Goal: Task Accomplishment & Management: Complete application form

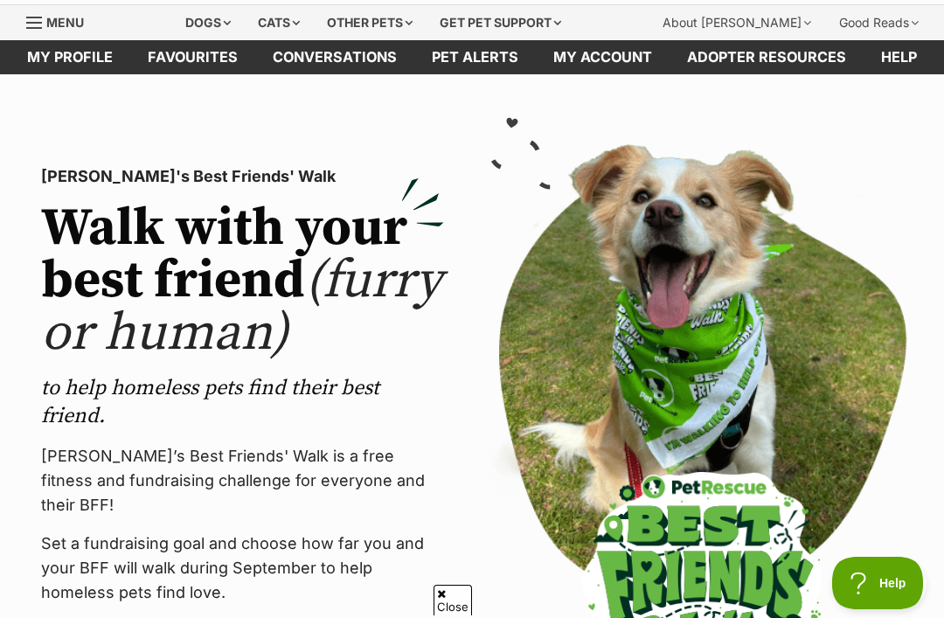
click at [222, 20] on div "Dogs" at bounding box center [208, 22] width 70 height 35
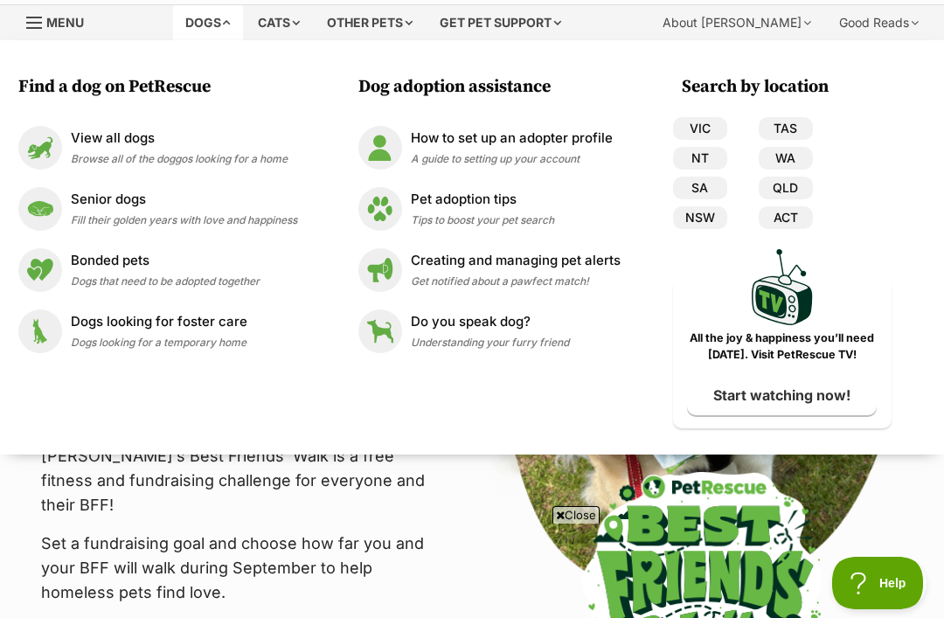
click at [74, 146] on p "View all dogs" at bounding box center [179, 139] width 217 height 20
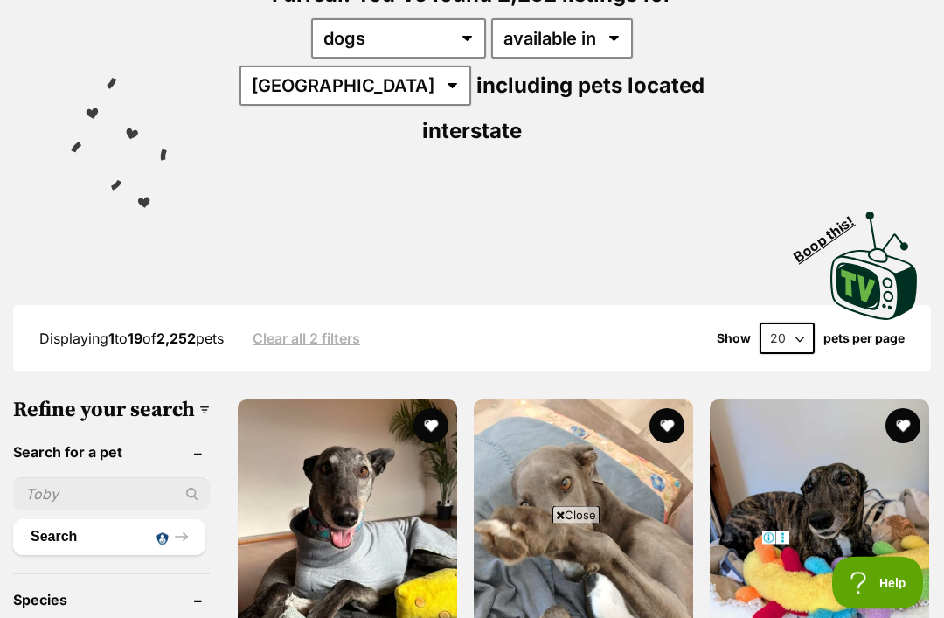
scroll to position [255, 0]
click at [317, 330] on link "Clear all 2 filters" at bounding box center [307, 338] width 108 height 16
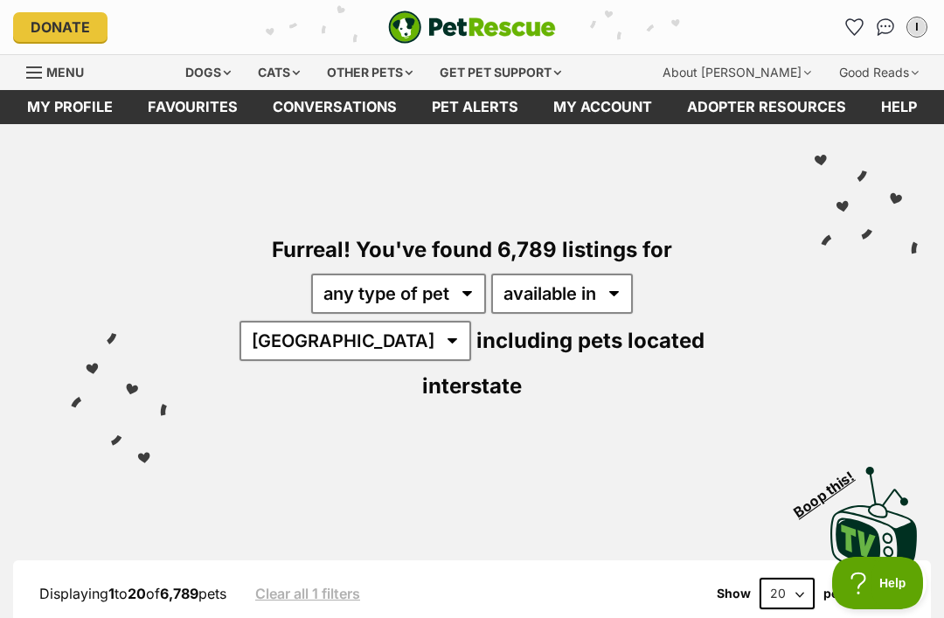
click at [213, 64] on div "Dogs" at bounding box center [208, 72] width 70 height 35
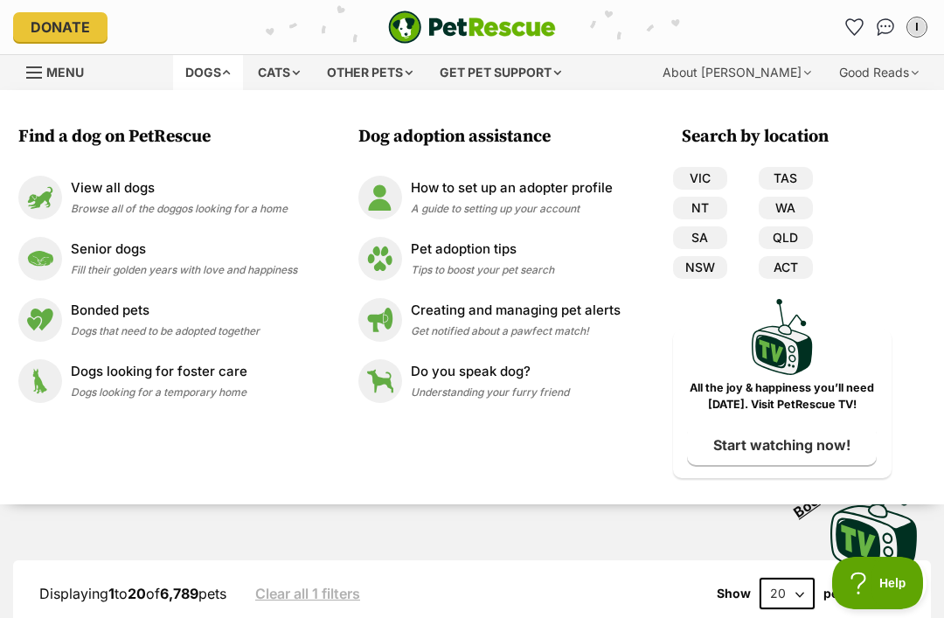
click at [87, 198] on div "View all dogs Browse all of the doggos looking for a home" at bounding box center [179, 197] width 217 height 38
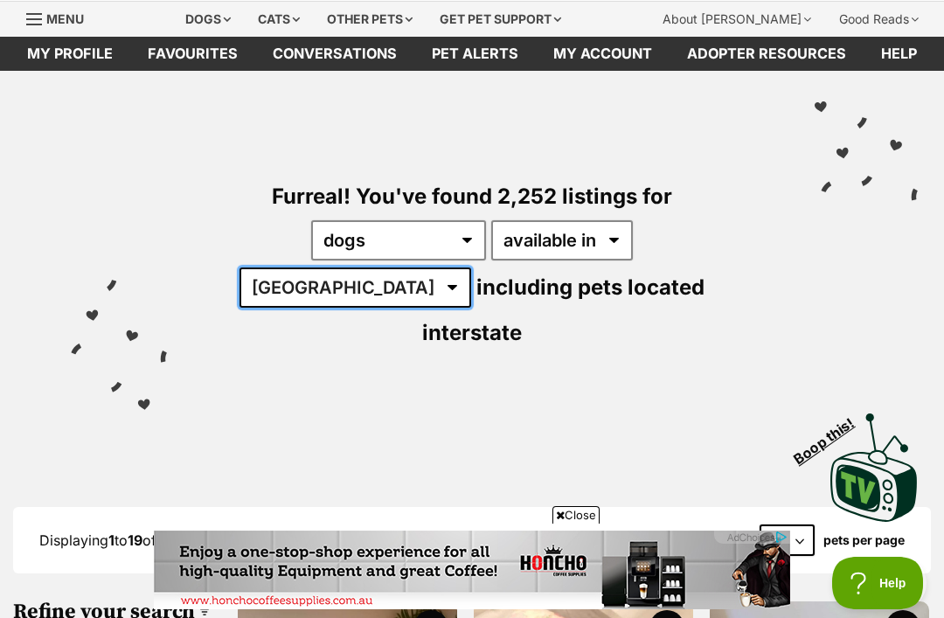
click at [471, 268] on select "[GEOGRAPHIC_DATA] [GEOGRAPHIC_DATA] [GEOGRAPHIC_DATA] [GEOGRAPHIC_DATA] [GEOGRA…" at bounding box center [356, 288] width 232 height 40
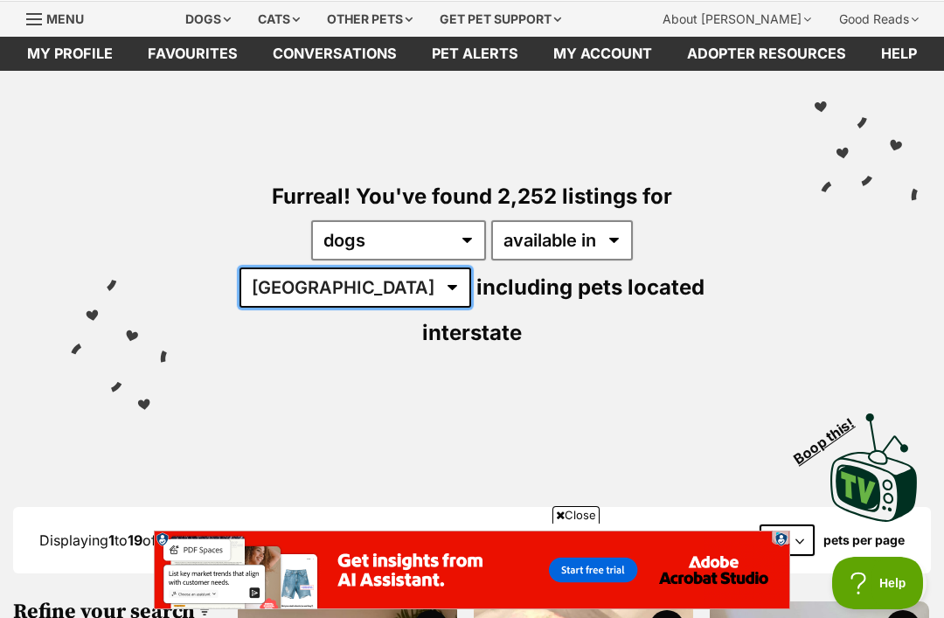
select select "QLD"
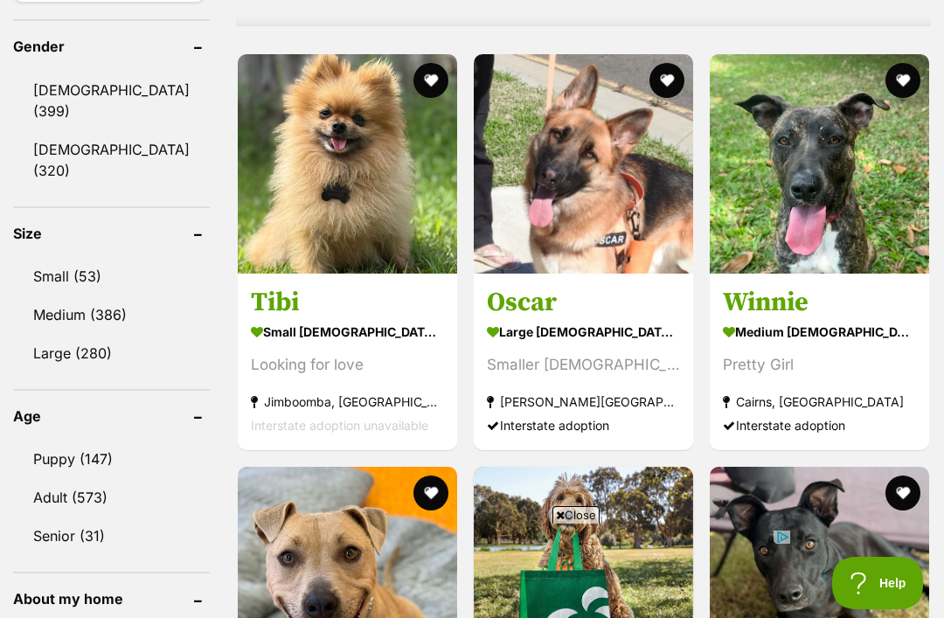
scroll to position [1581, 0]
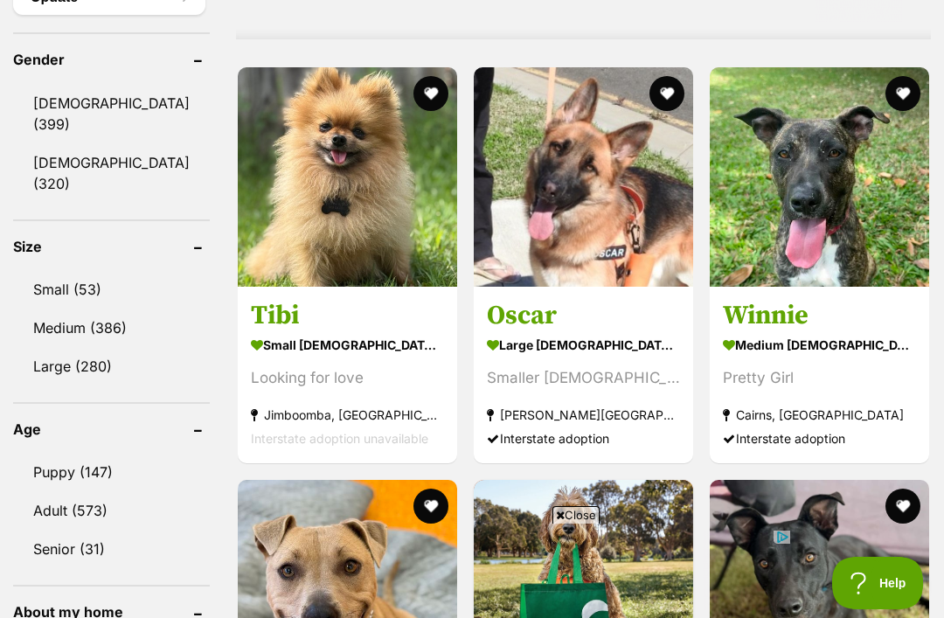
click at [242, 149] on img at bounding box center [347, 176] width 219 height 219
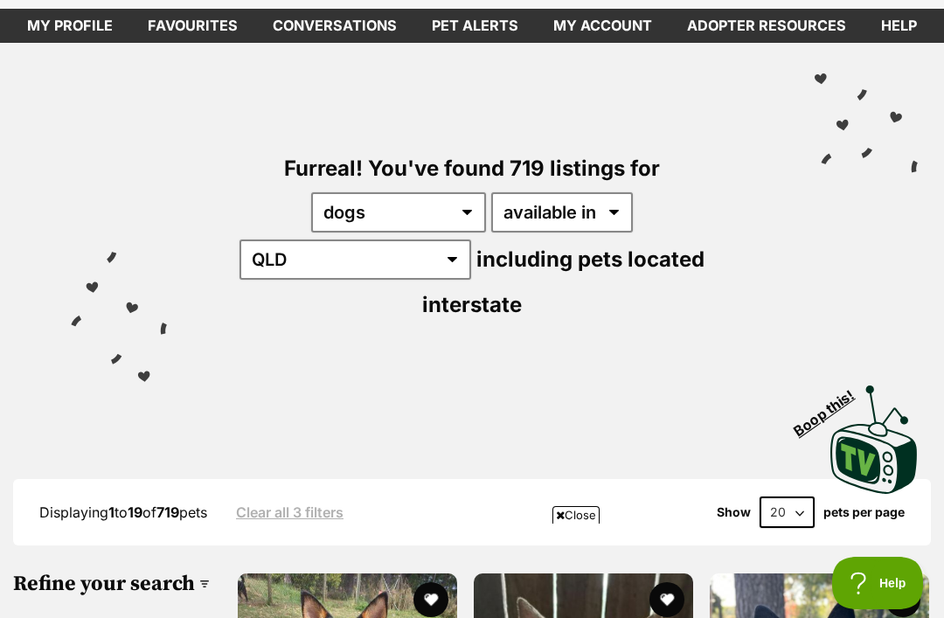
scroll to position [407, 0]
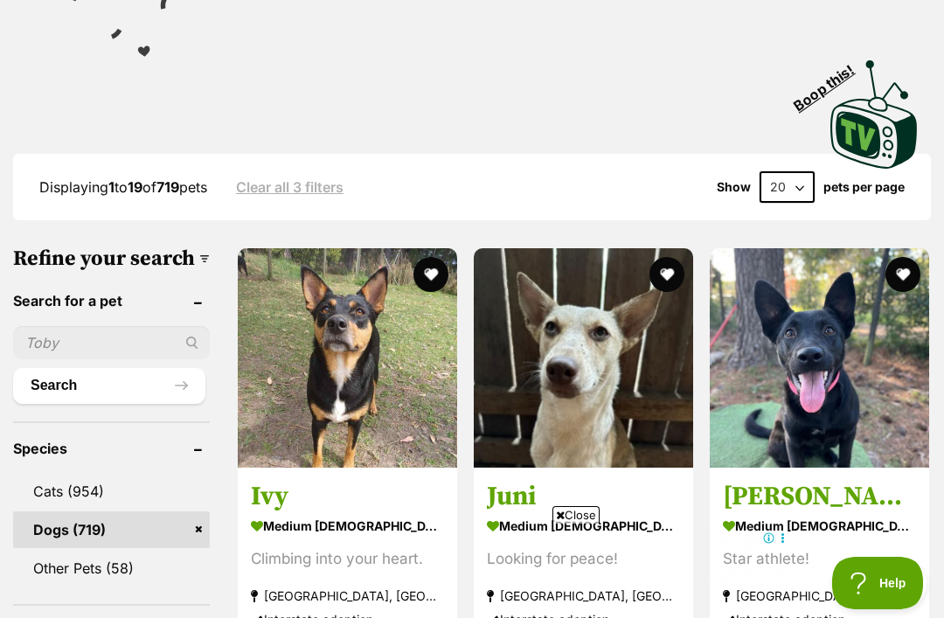
click at [787, 171] on select "20 40 60" at bounding box center [787, 186] width 55 height 31
select select "60"
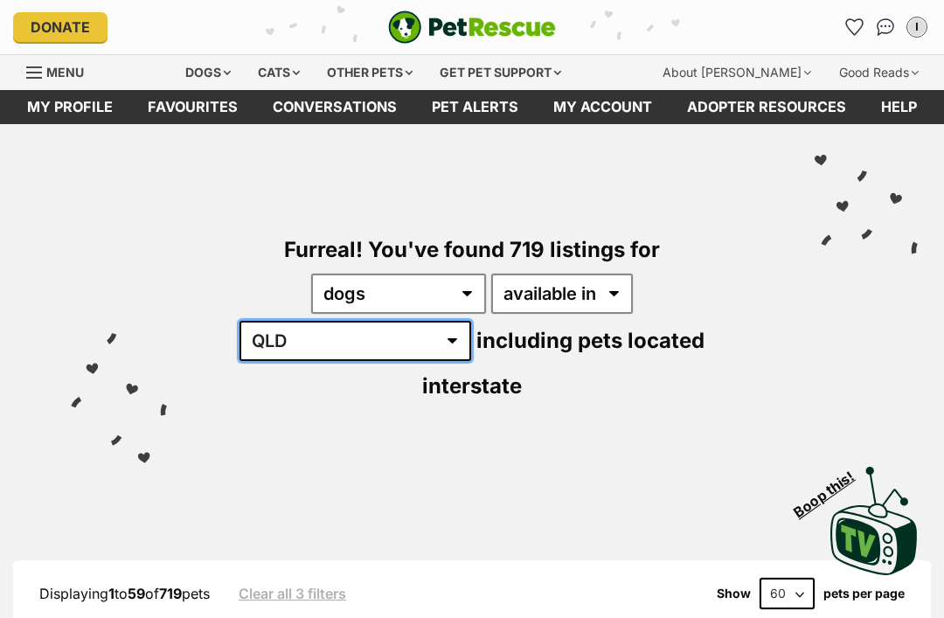
click at [471, 321] on select "[GEOGRAPHIC_DATA] [GEOGRAPHIC_DATA] [GEOGRAPHIC_DATA] [GEOGRAPHIC_DATA] [GEOGRA…" at bounding box center [356, 341] width 232 height 40
select select "any"
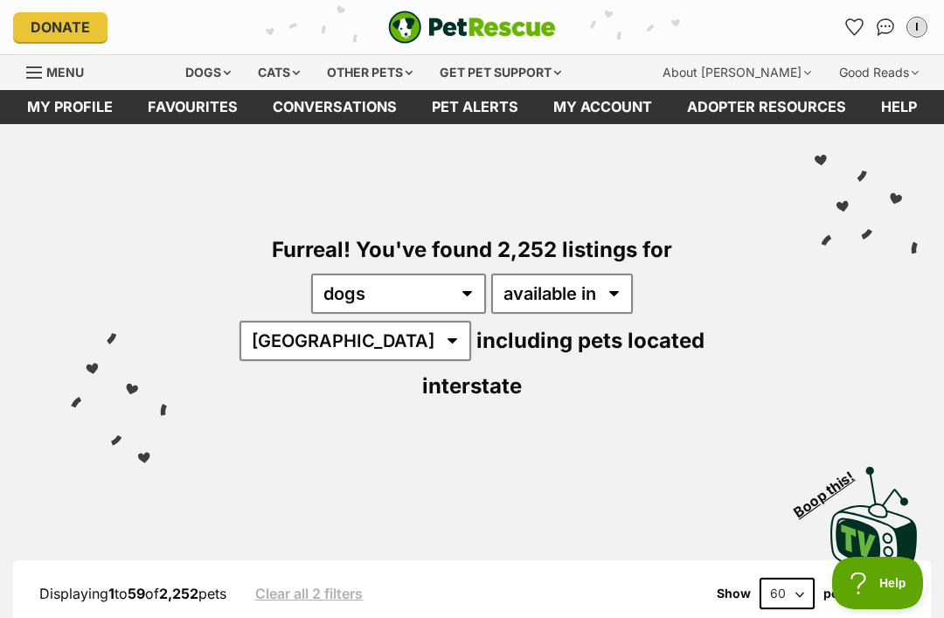
click at [208, 60] on div "Dogs" at bounding box center [208, 72] width 70 height 35
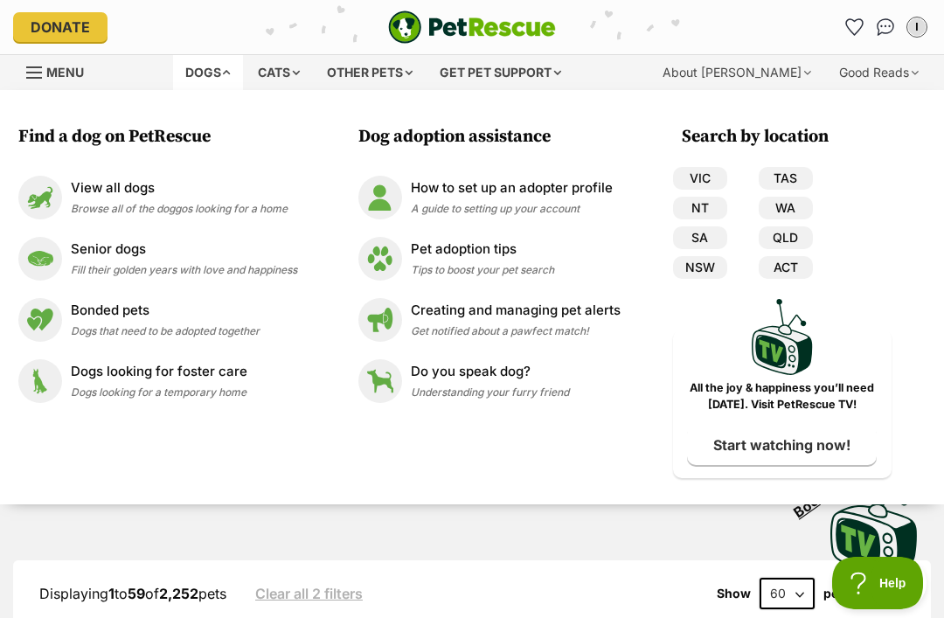
click at [449, 560] on div "Displaying 1 to 59 of 2,252 pets Clear all 2 filters Show 20 40 60 pets per page" at bounding box center [472, 593] width 918 height 66
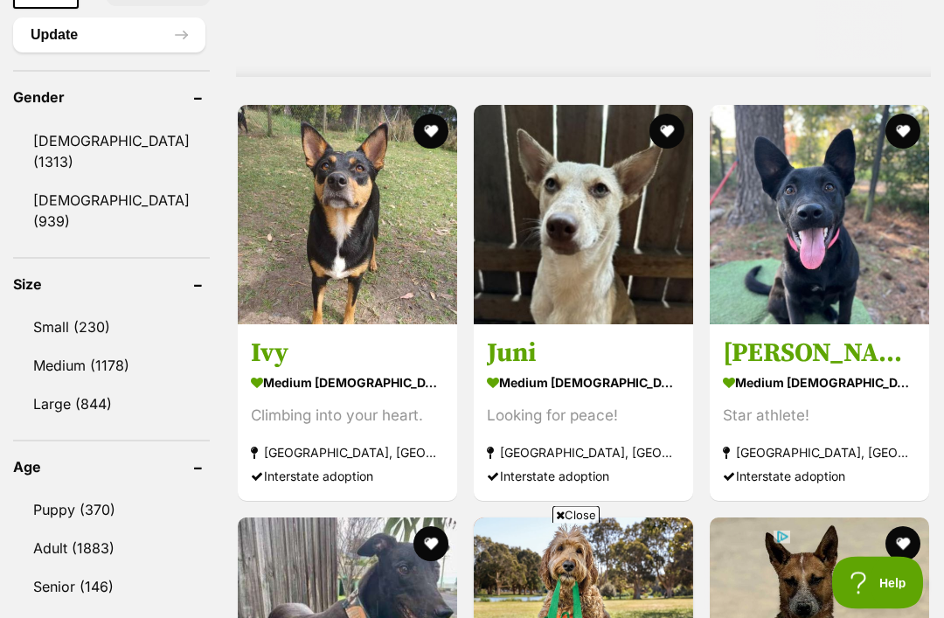
scroll to position [1537, 0]
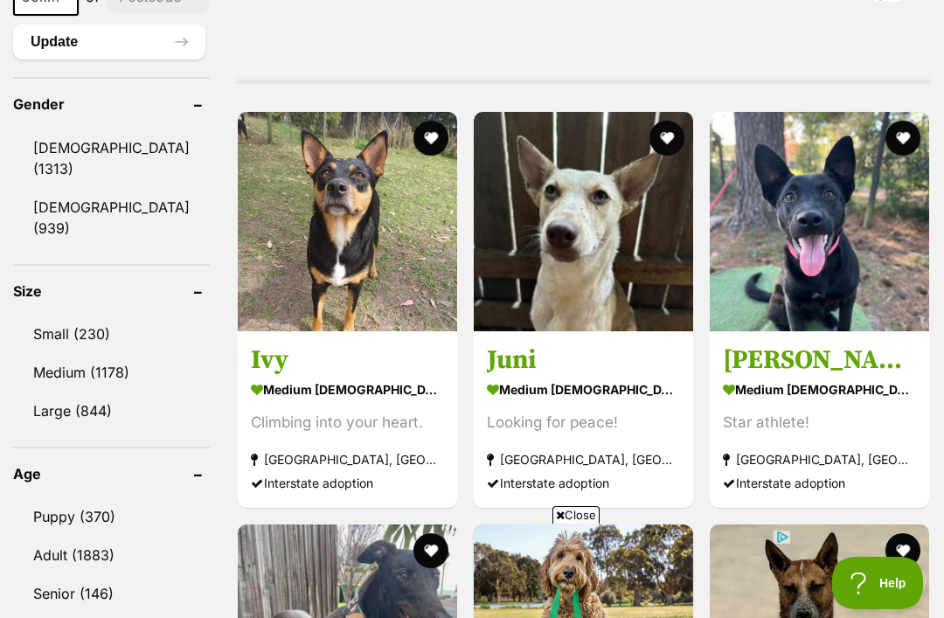
click at [43, 319] on link "Small (230)" at bounding box center [111, 334] width 197 height 37
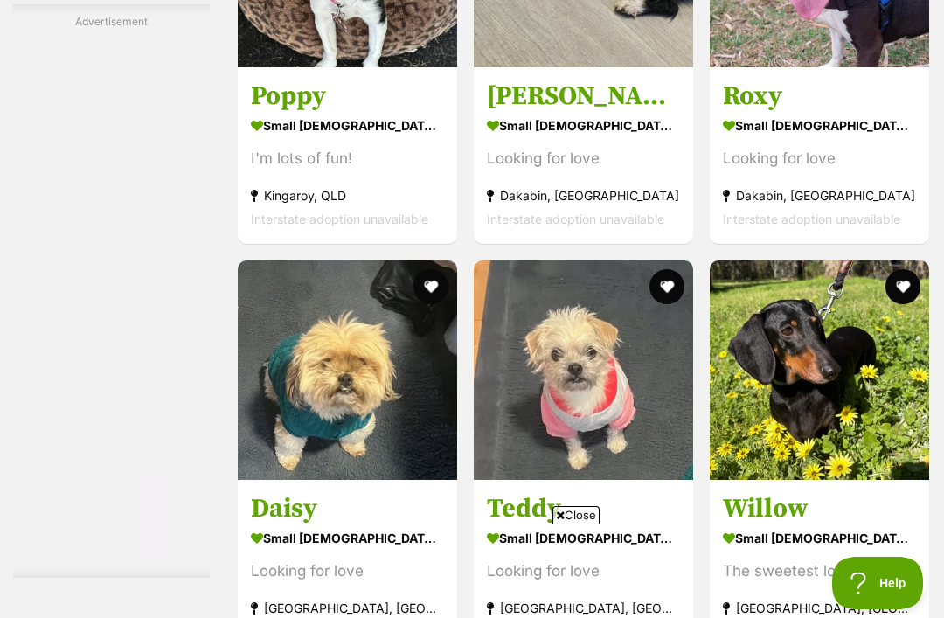
scroll to position [4058, 0]
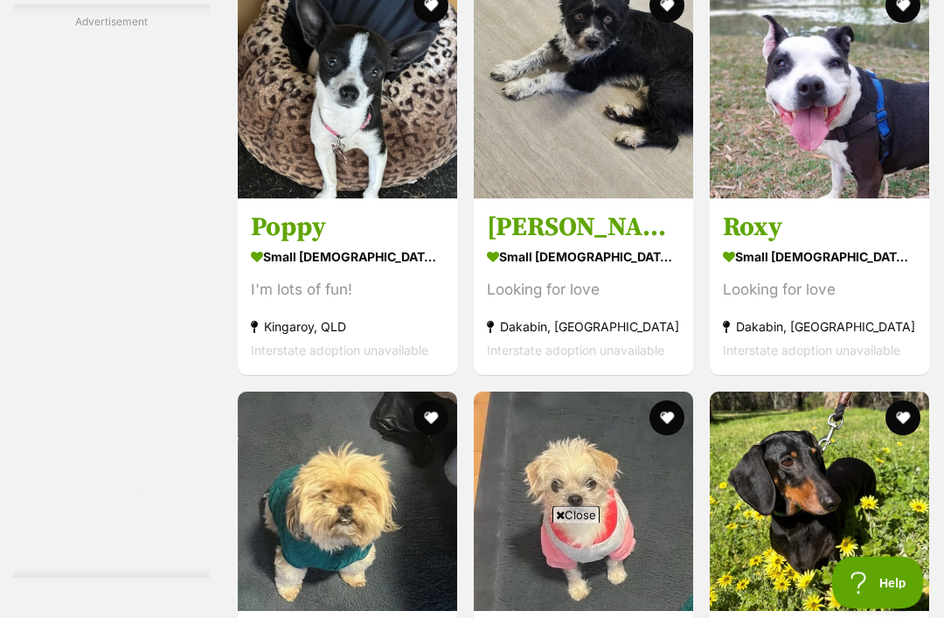
click at [250, 143] on img at bounding box center [347, 89] width 219 height 219
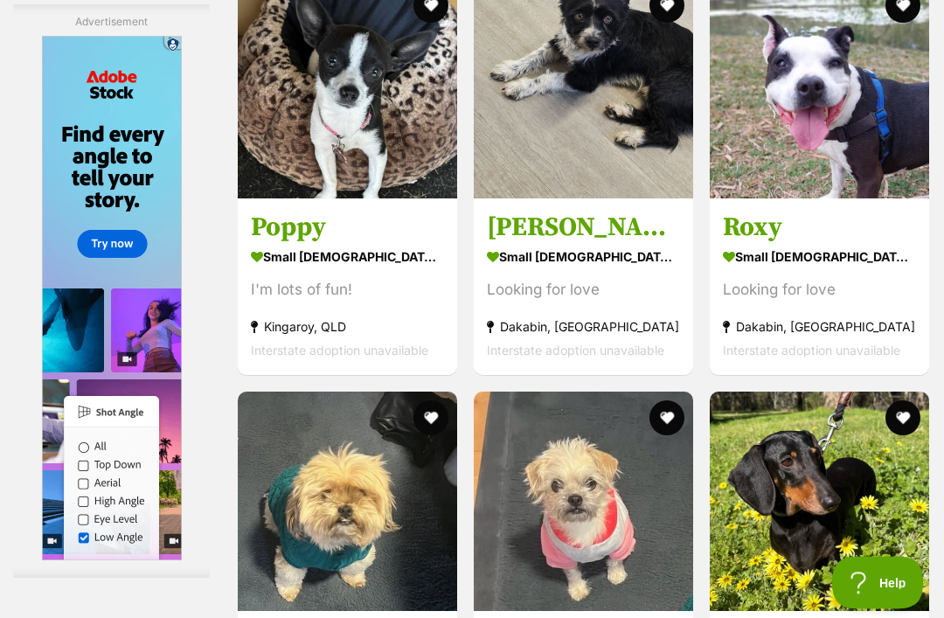
scroll to position [0, 0]
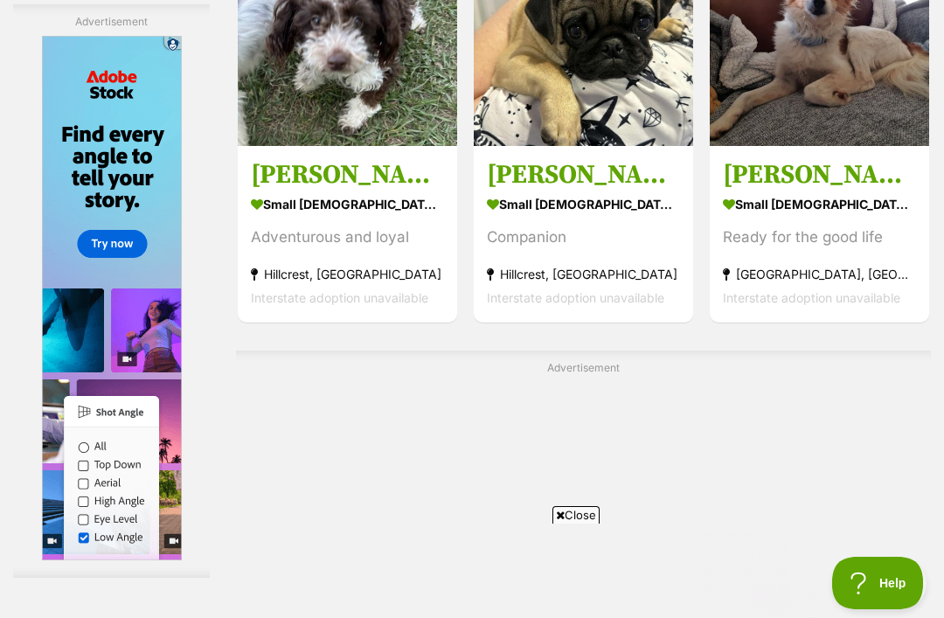
click at [511, 123] on img at bounding box center [583, 36] width 219 height 219
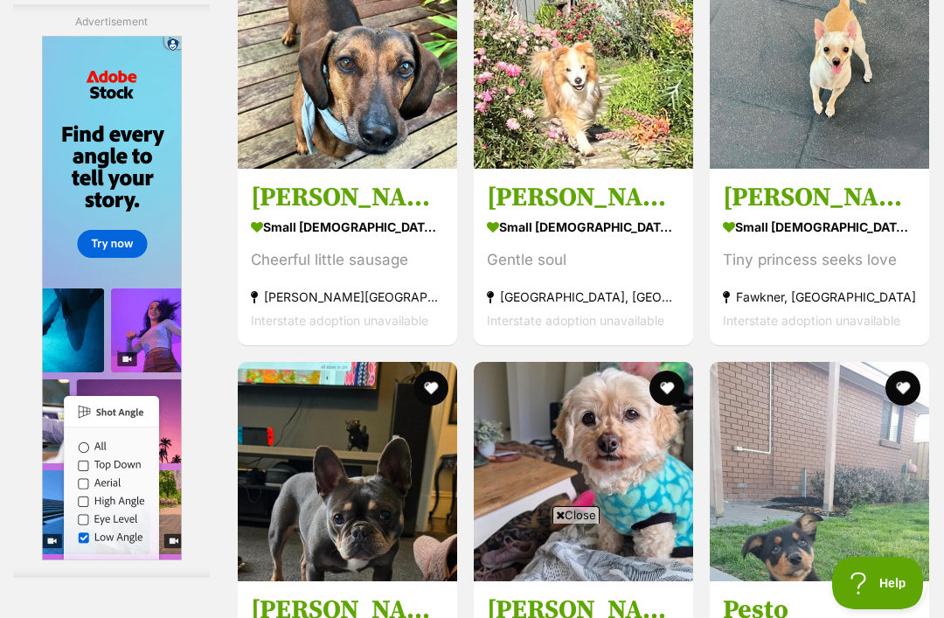
scroll to position [6496, 0]
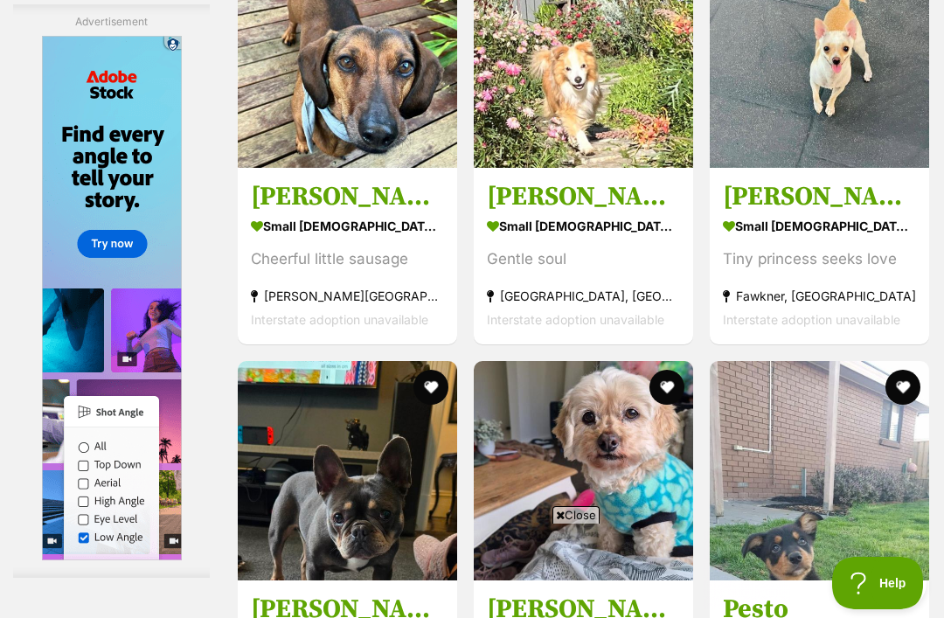
click at [774, 168] on img at bounding box center [819, 57] width 219 height 219
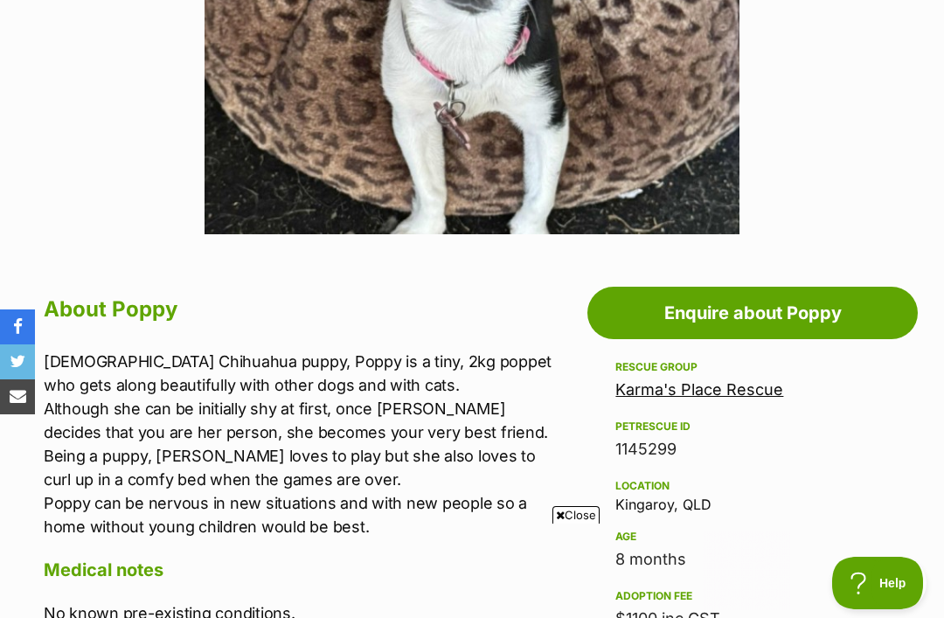
scroll to position [546, 0]
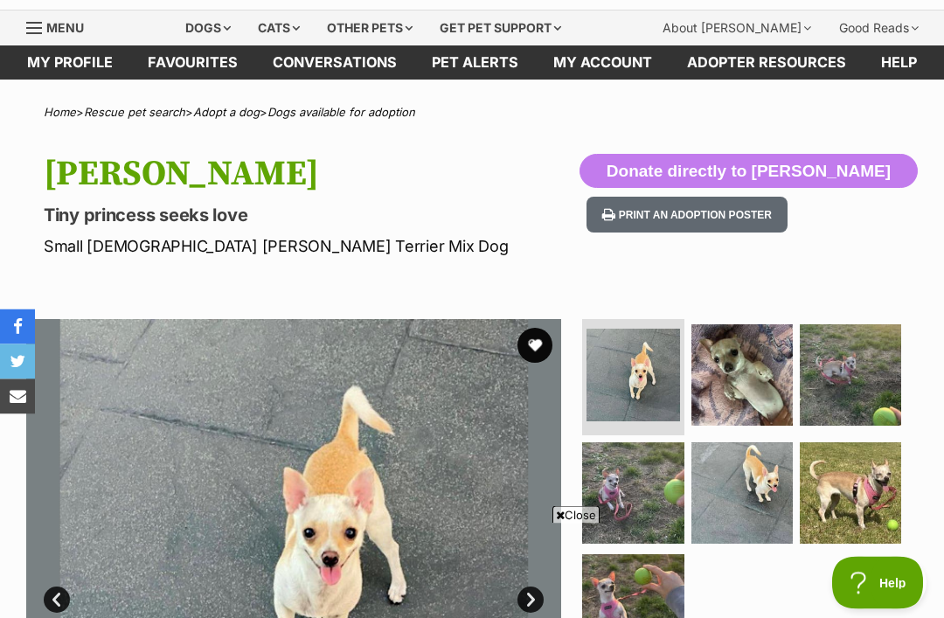
scroll to position [31, 0]
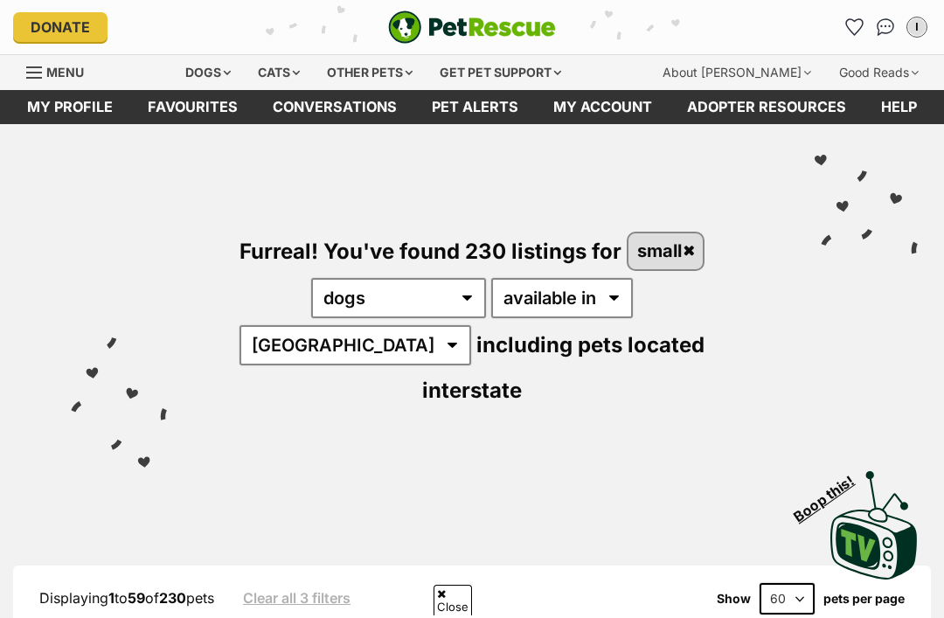
scroll to position [6969, 0]
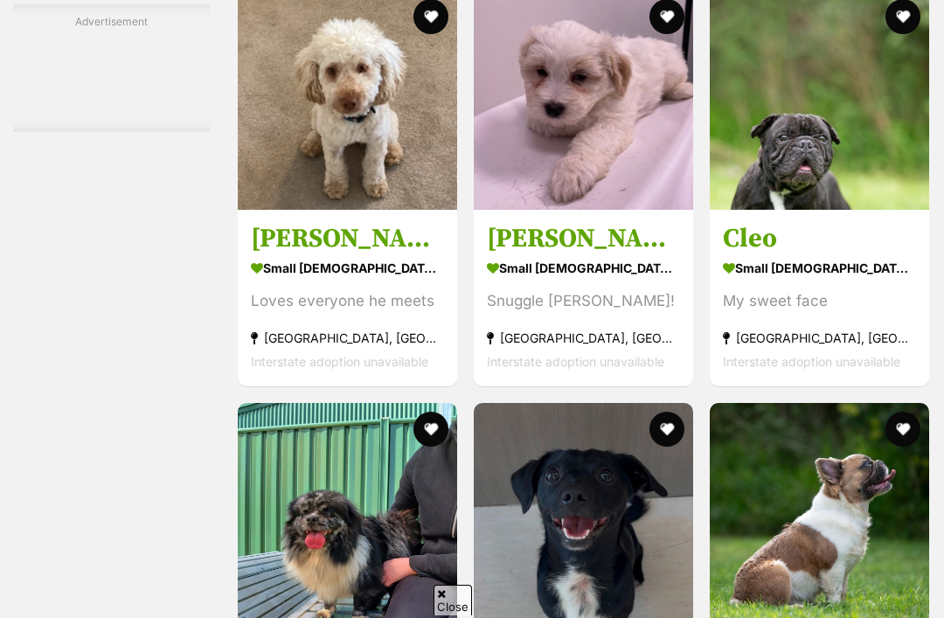
scroll to position [7025, 0]
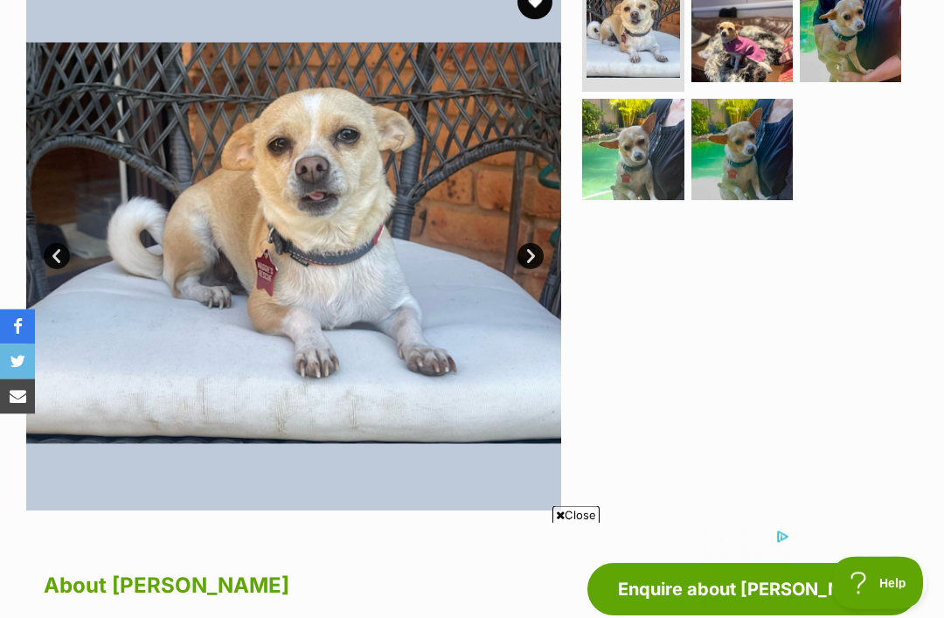
scroll to position [316, 0]
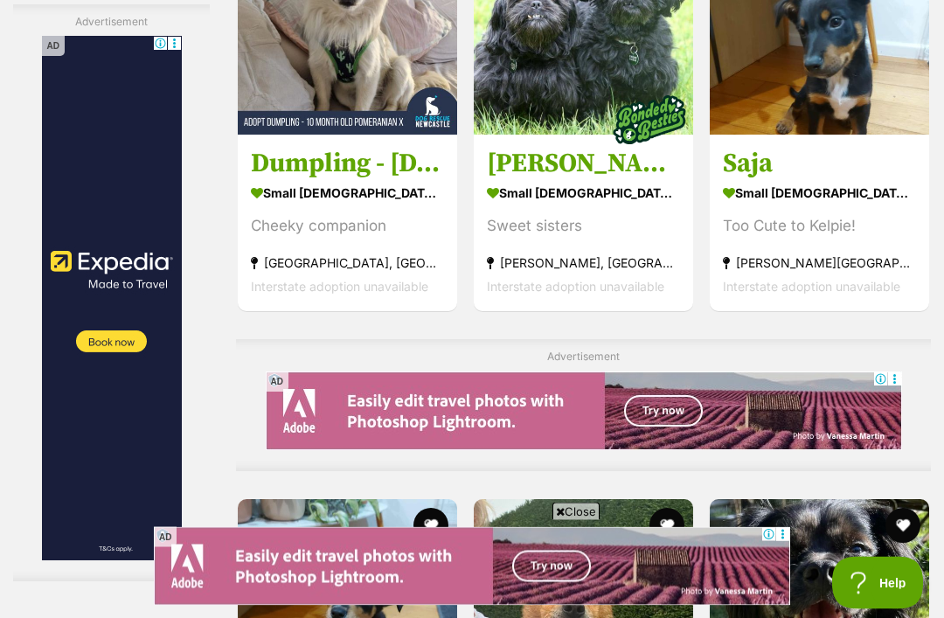
click at [238, 136] on img at bounding box center [347, 25] width 219 height 219
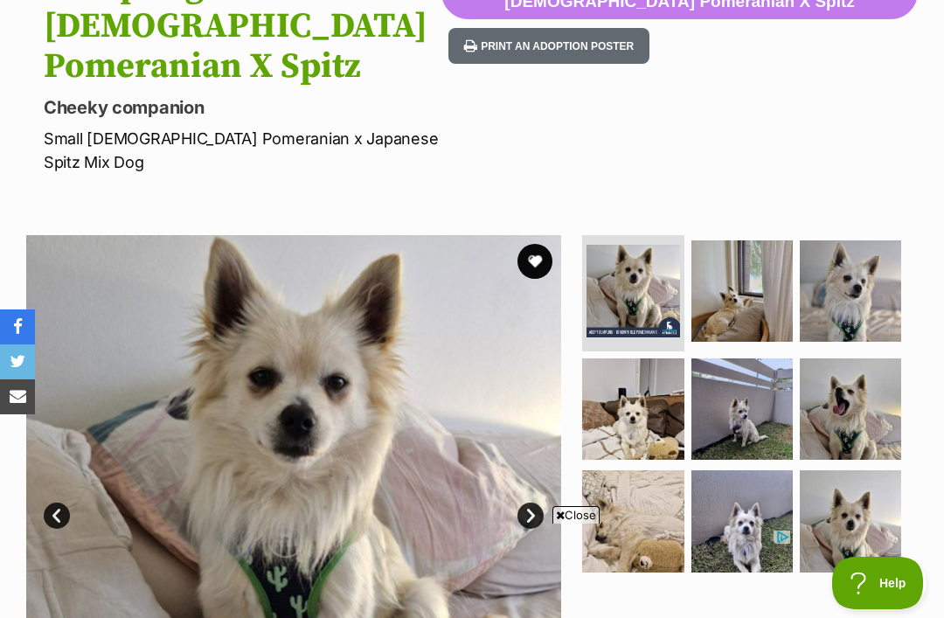
scroll to position [232, 0]
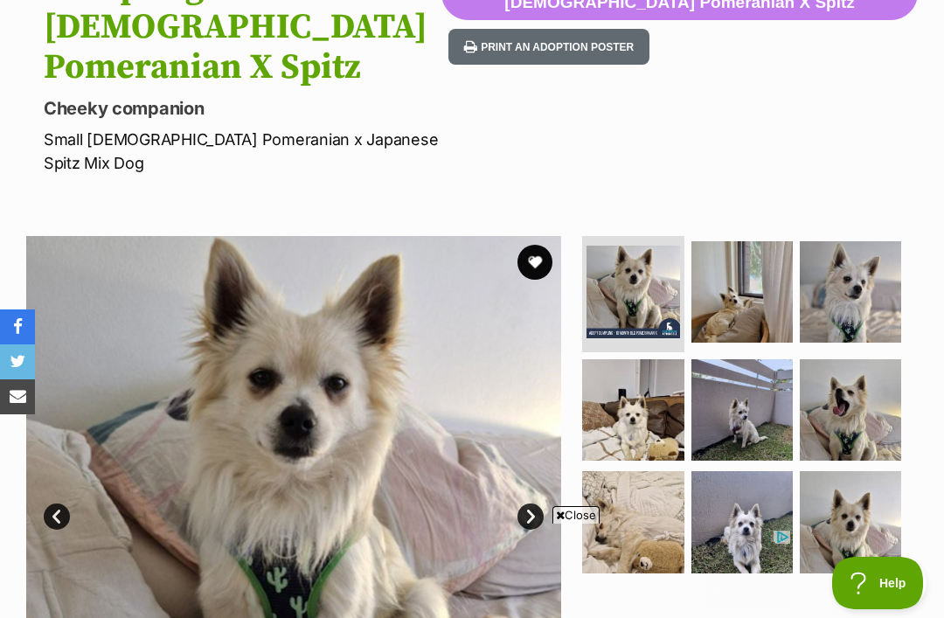
click at [525, 245] on button "favourite" at bounding box center [535, 262] width 35 height 35
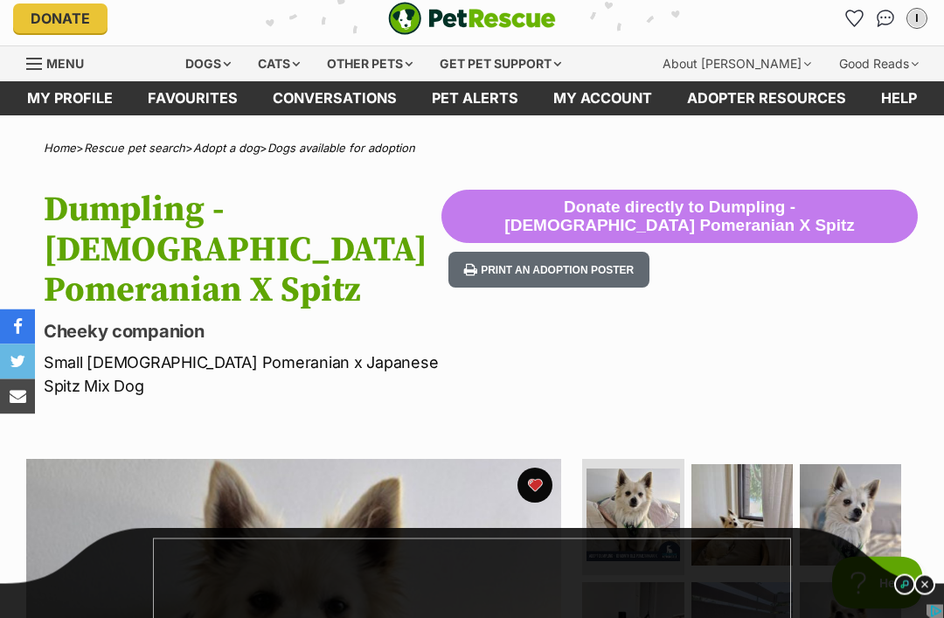
scroll to position [0, 0]
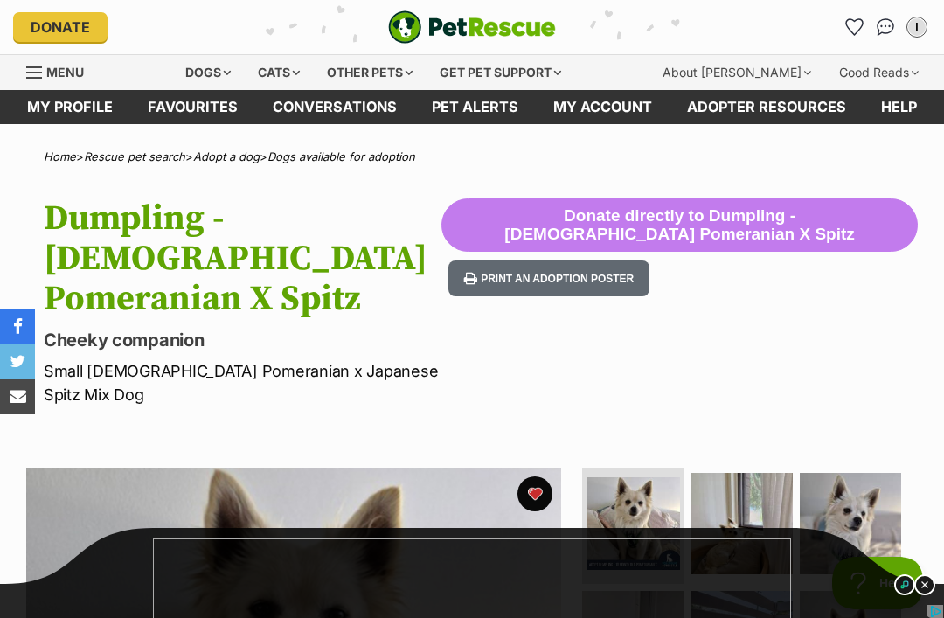
click at [293, 72] on div "Cats" at bounding box center [279, 72] width 66 height 35
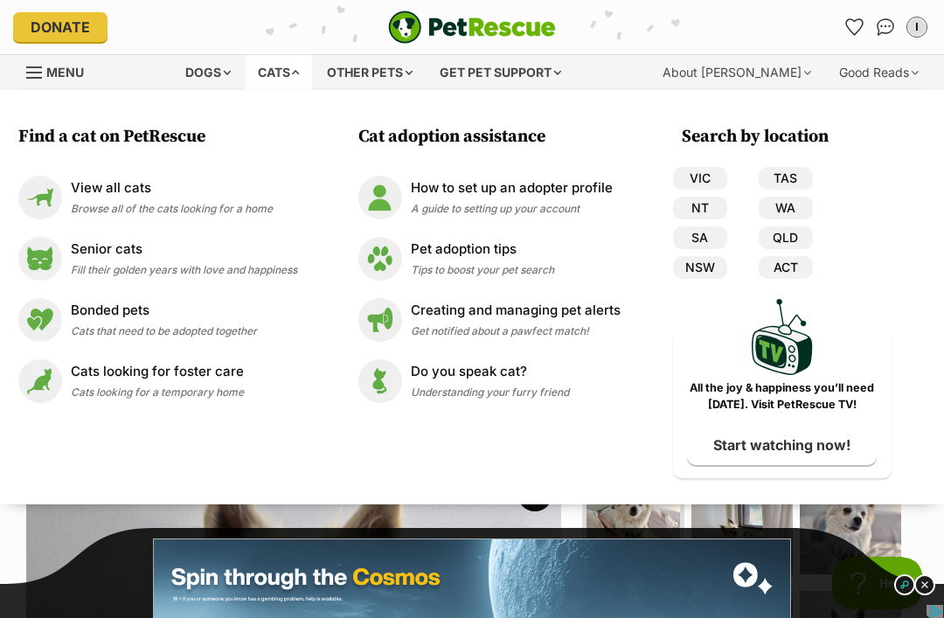
click at [292, 74] on div "Cats" at bounding box center [279, 72] width 66 height 35
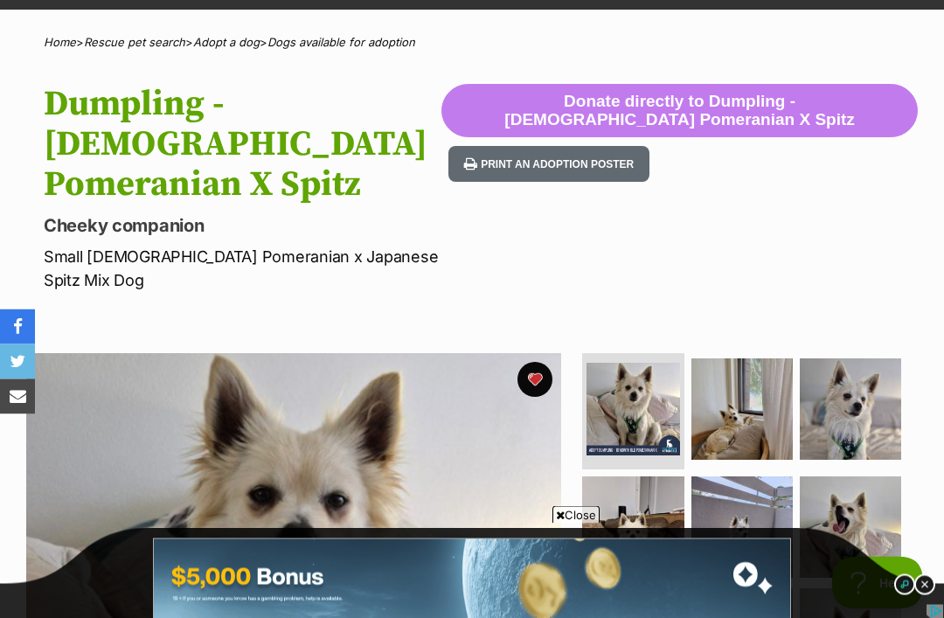
scroll to position [121, 0]
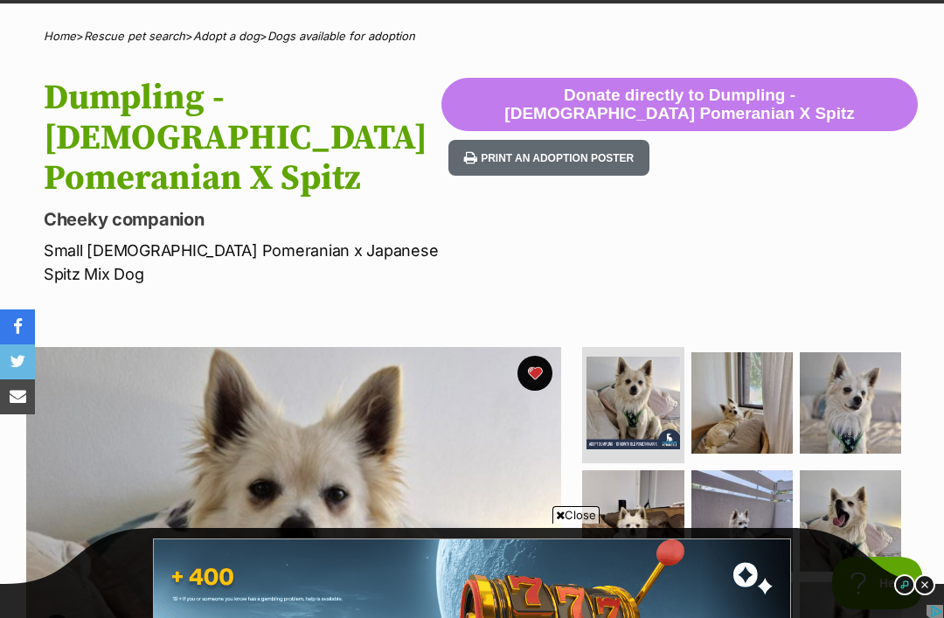
click at [527, 356] on button "favourite" at bounding box center [535, 373] width 35 height 35
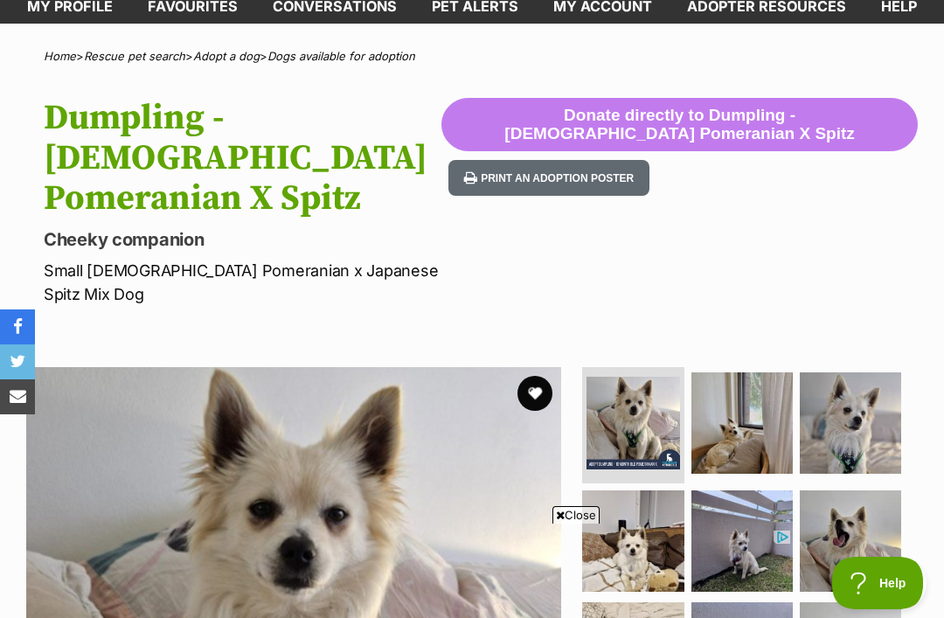
scroll to position [0, 0]
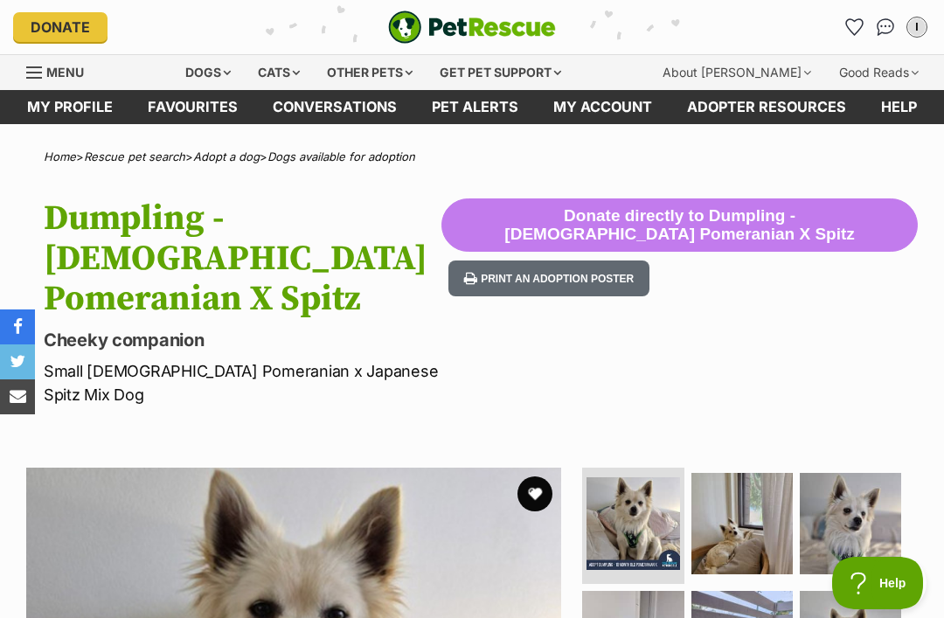
click at [285, 72] on div "Cats" at bounding box center [279, 72] width 66 height 35
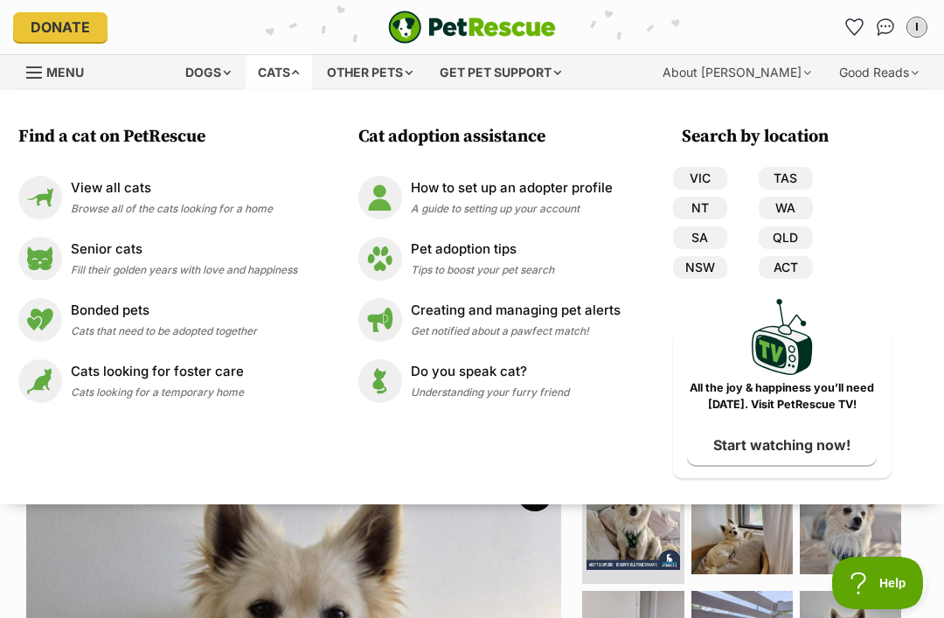
click at [79, 184] on p "View all cats" at bounding box center [172, 188] width 202 height 20
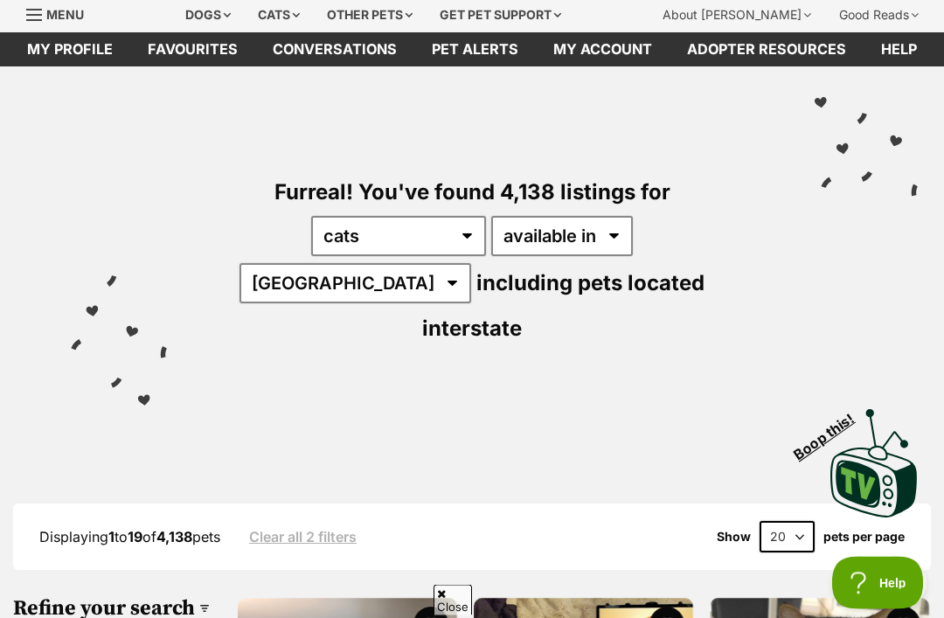
scroll to position [58, 0]
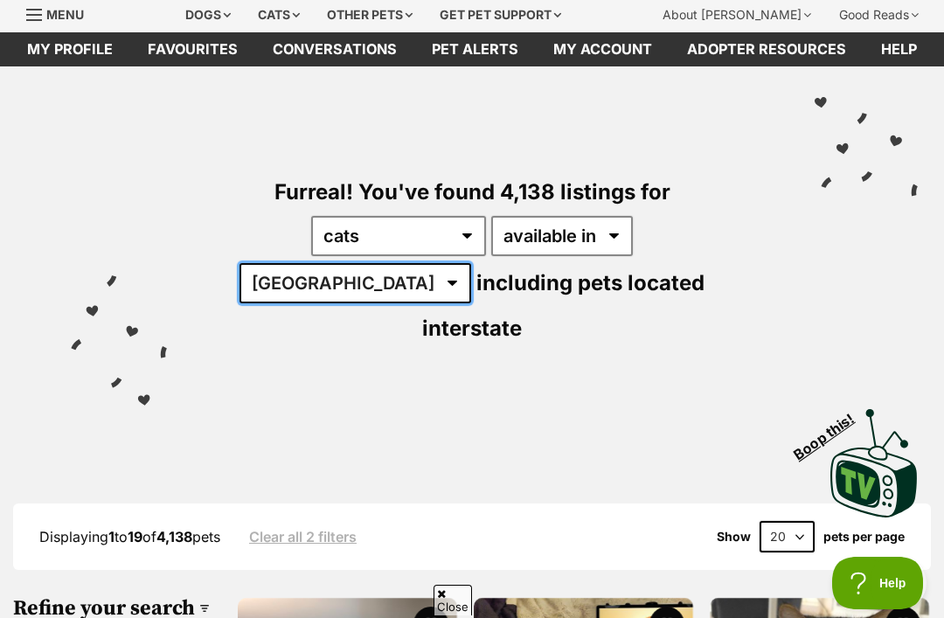
click at [471, 263] on select "[GEOGRAPHIC_DATA] [GEOGRAPHIC_DATA] [GEOGRAPHIC_DATA] [GEOGRAPHIC_DATA] [GEOGRA…" at bounding box center [356, 283] width 232 height 40
select select "QLD"
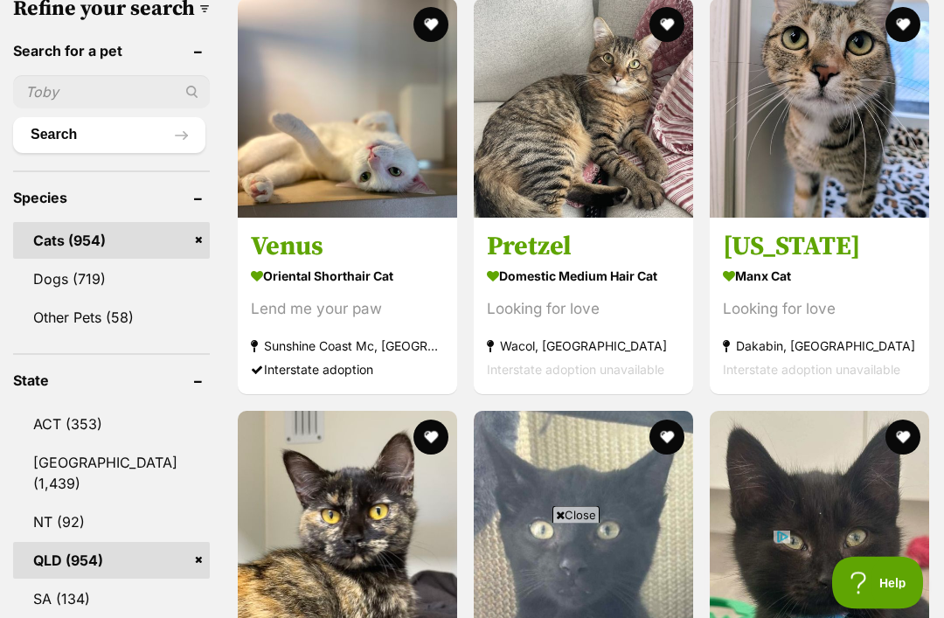
scroll to position [658, 0]
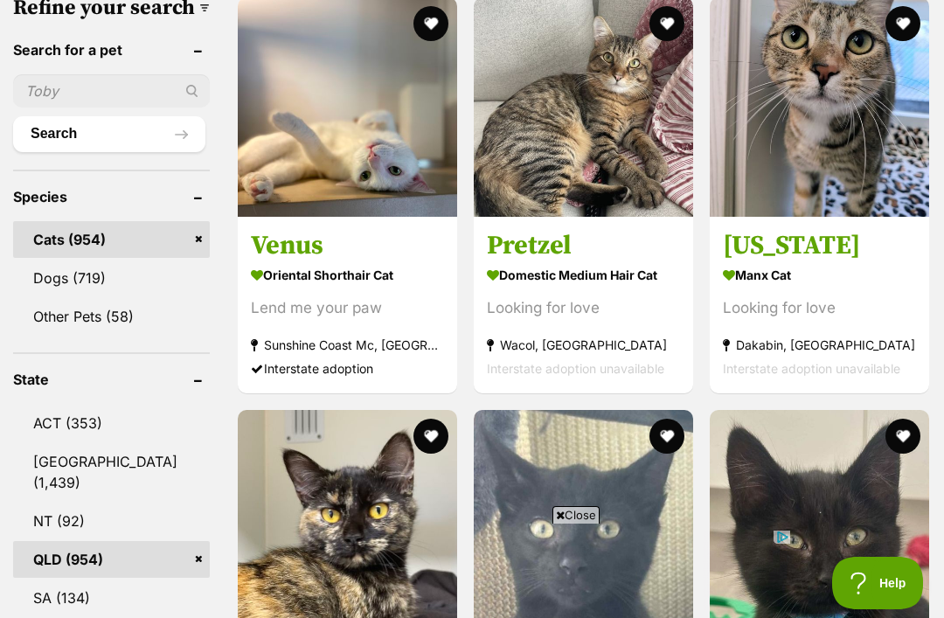
click at [247, 94] on img at bounding box center [347, 106] width 219 height 219
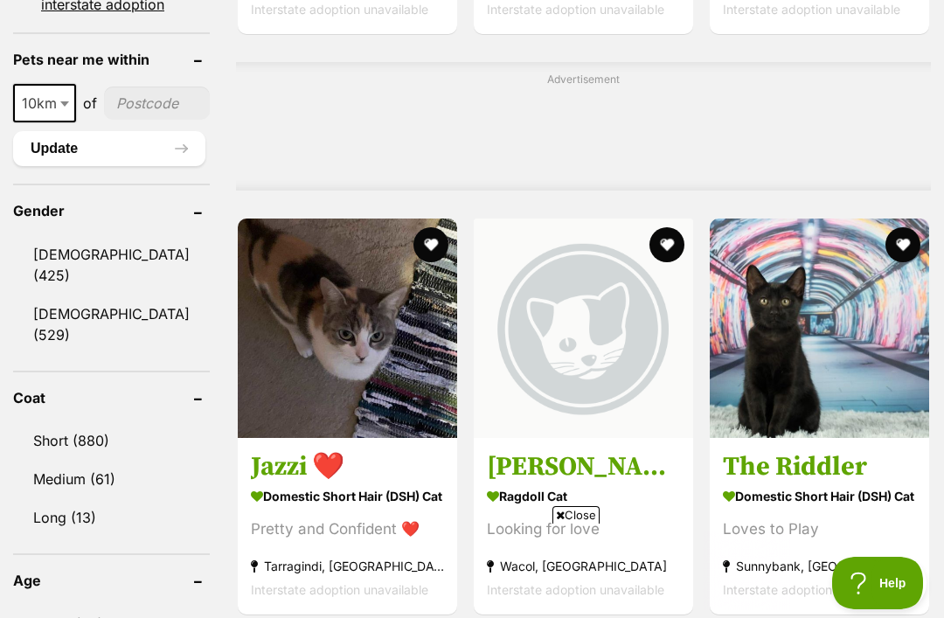
scroll to position [1448, 0]
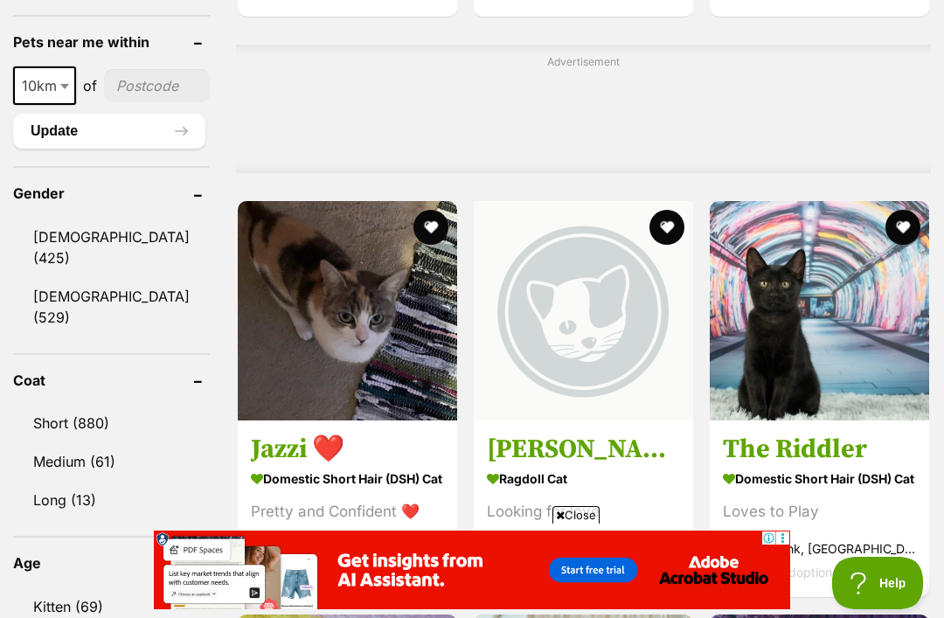
click at [240, 272] on img at bounding box center [347, 310] width 219 height 219
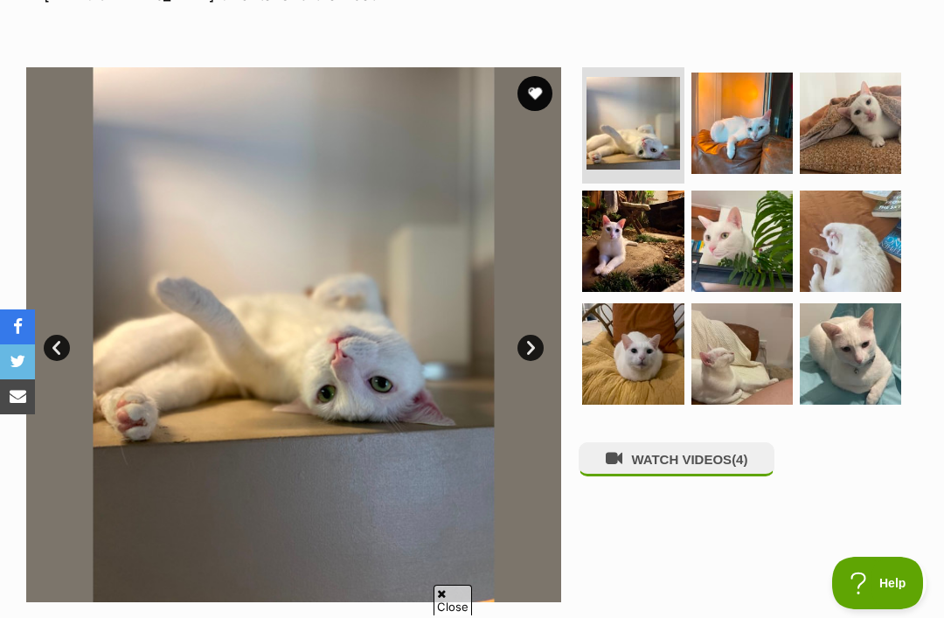
click at [877, 319] on img at bounding box center [850, 353] width 101 height 101
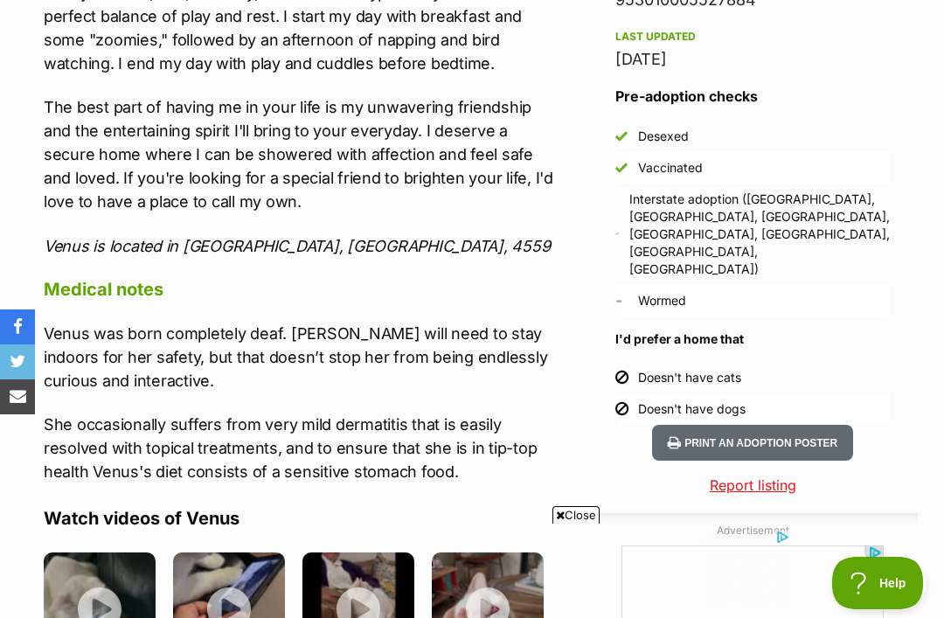
click at [256, 210] on p "The best part of having me in your life is my unwavering friendship and the ent…" at bounding box center [303, 154] width 518 height 118
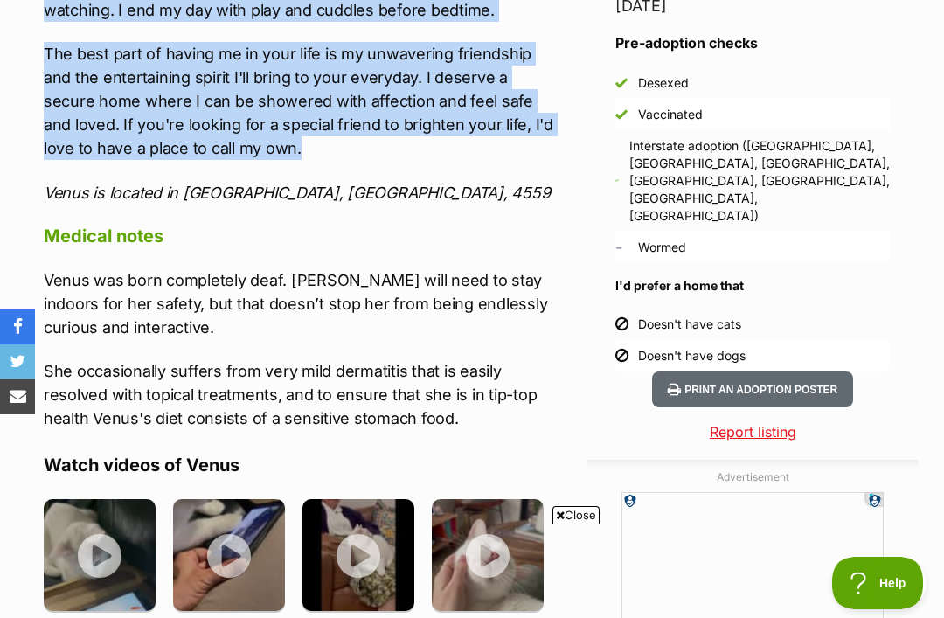
click at [453, 226] on h4 "Medical notes" at bounding box center [303, 236] width 518 height 23
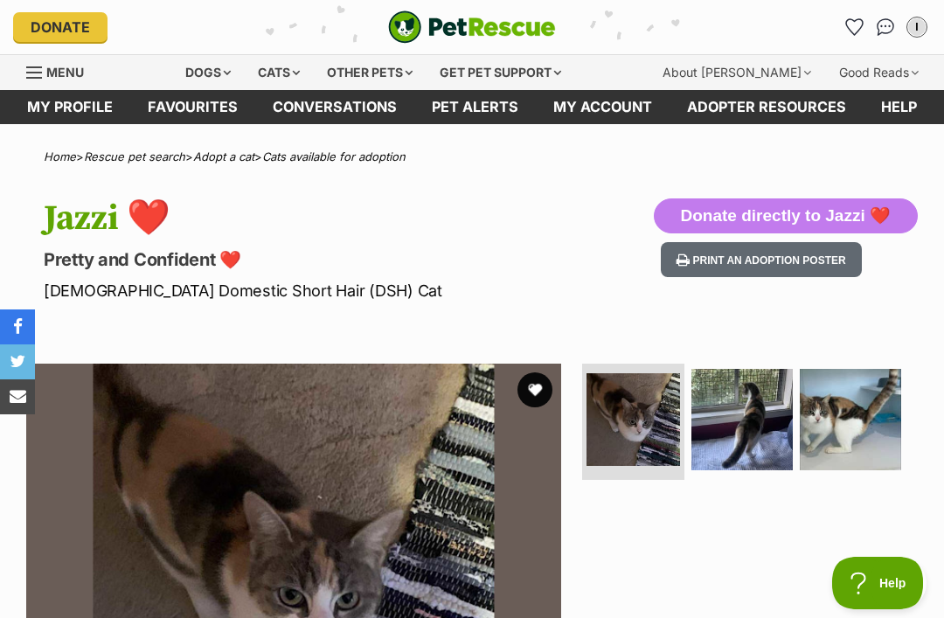
click at [282, 67] on div "Cats" at bounding box center [279, 72] width 66 height 35
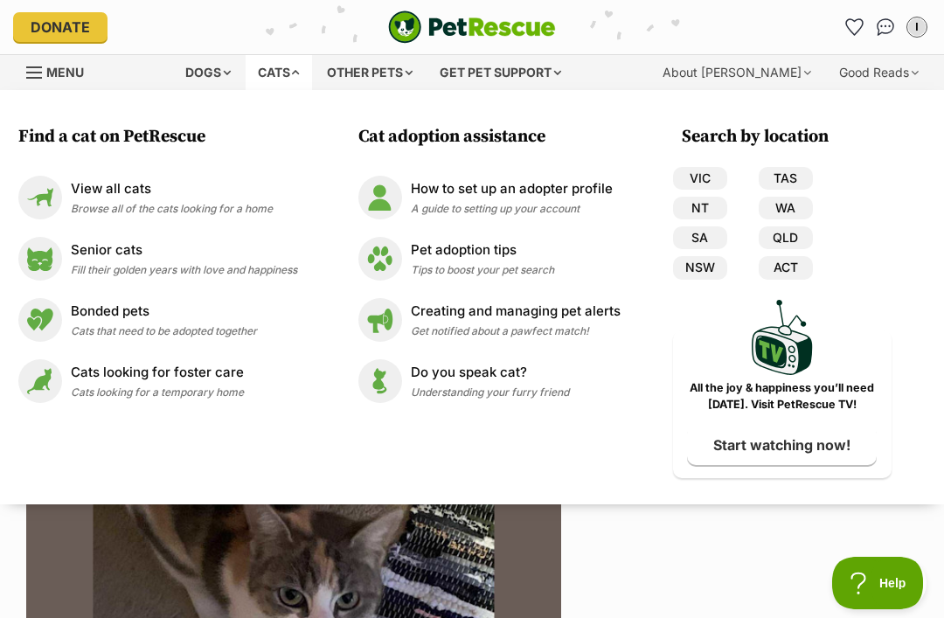
click at [94, 192] on p "View all cats" at bounding box center [172, 189] width 202 height 20
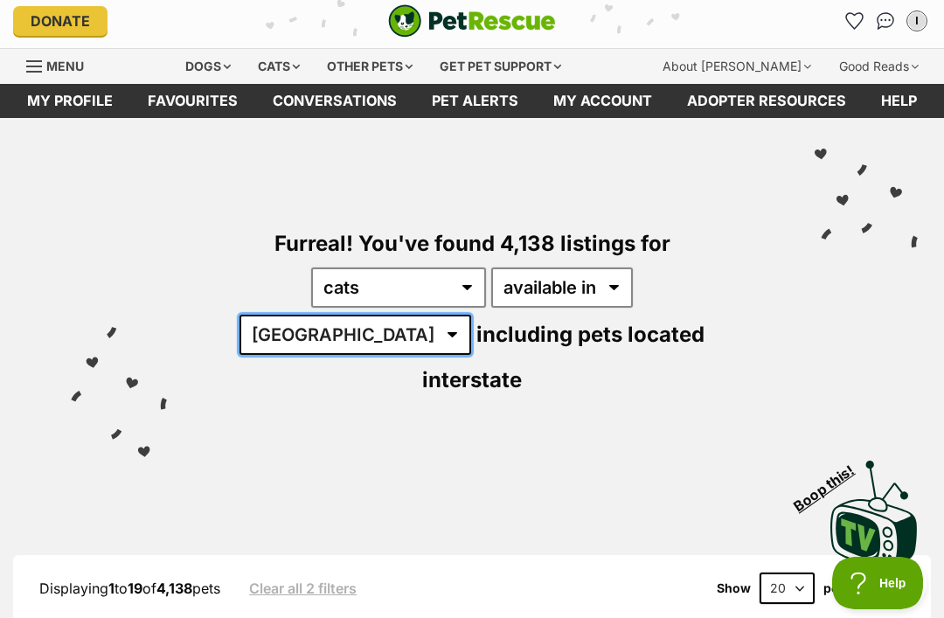
scroll to position [37, 0]
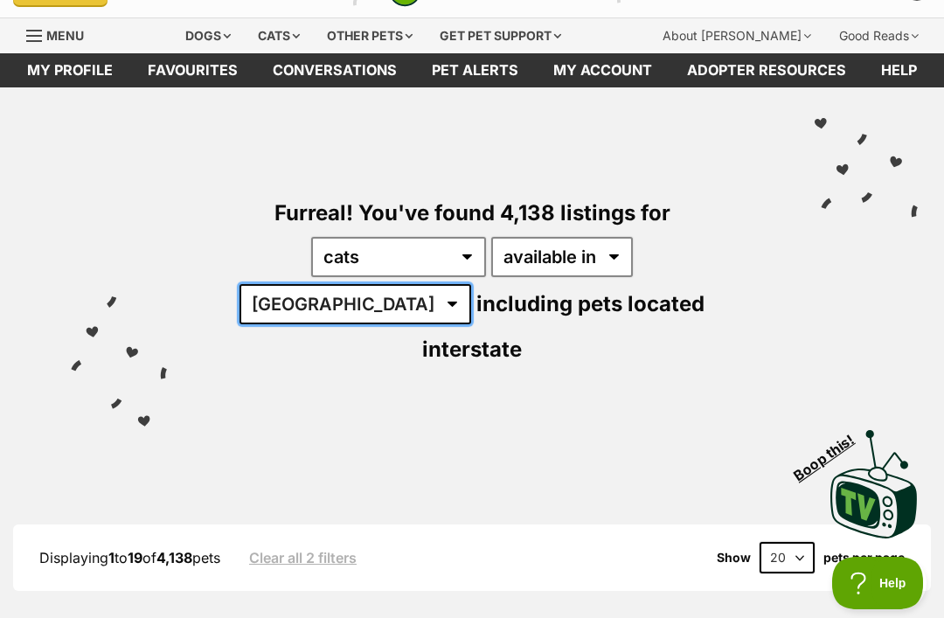
click at [471, 284] on select "[GEOGRAPHIC_DATA] [GEOGRAPHIC_DATA] [GEOGRAPHIC_DATA] [GEOGRAPHIC_DATA] [GEOGRA…" at bounding box center [356, 304] width 232 height 40
select select "QLD"
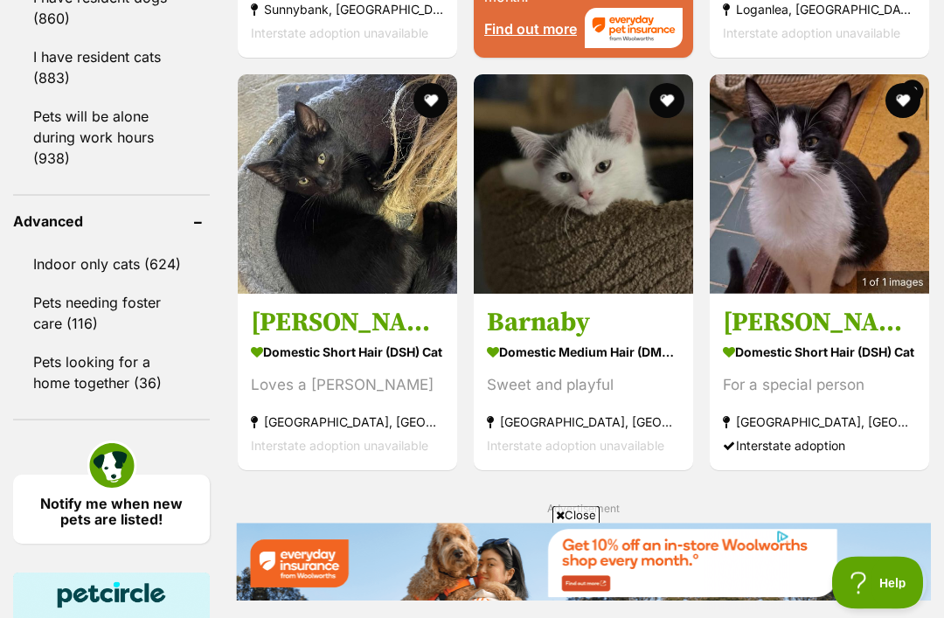
scroll to position [2402, 0]
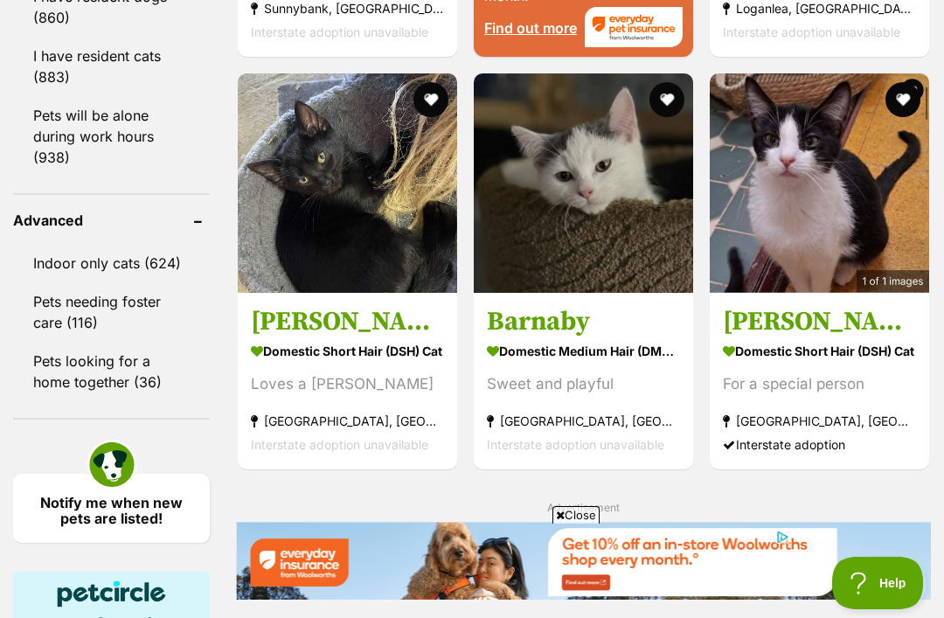
click at [497, 164] on img at bounding box center [583, 182] width 219 height 219
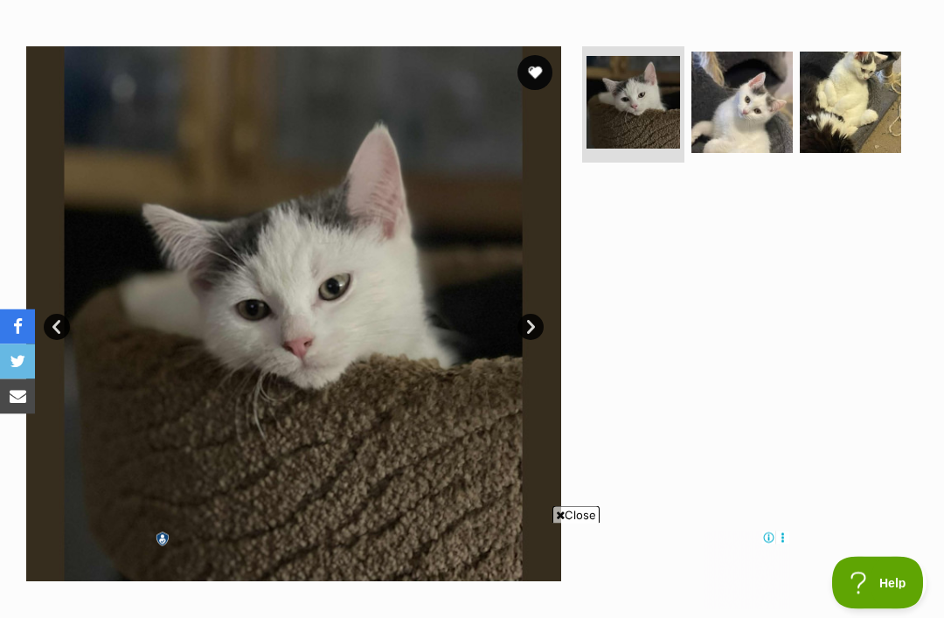
scroll to position [317, 0]
click at [761, 85] on img at bounding box center [742, 102] width 101 height 101
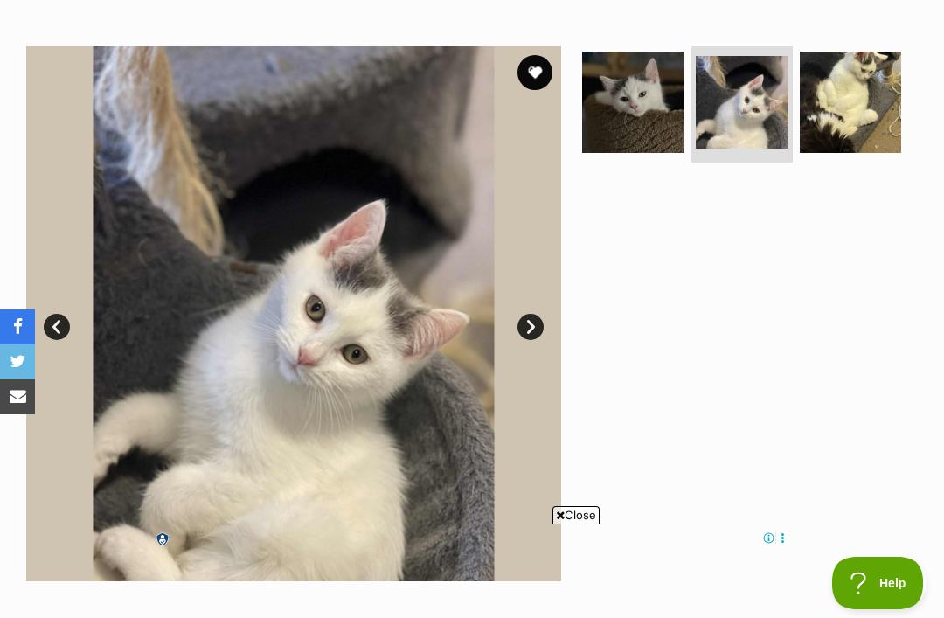
click at [845, 96] on img at bounding box center [850, 102] width 101 height 101
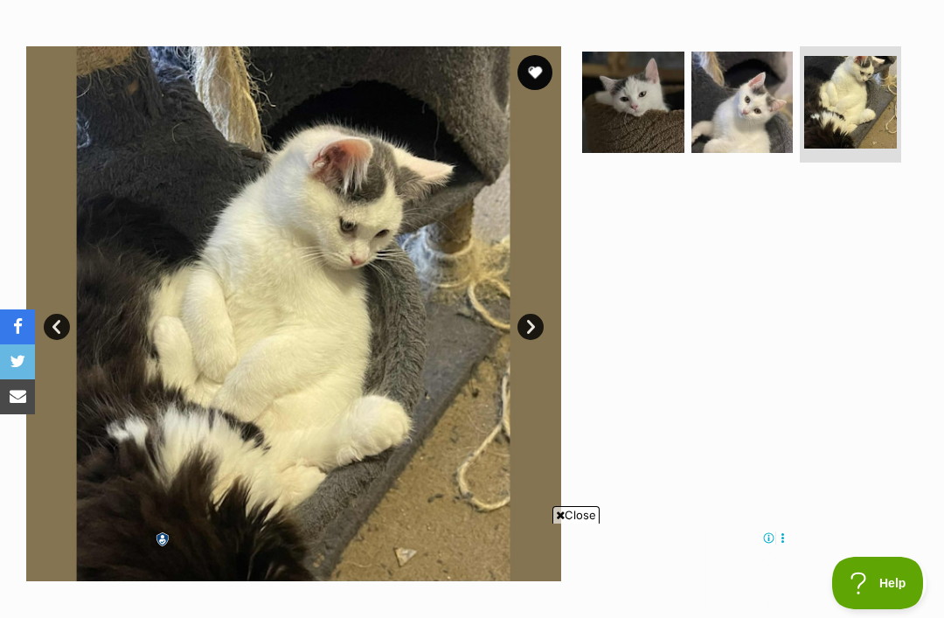
click at [525, 73] on button "favourite" at bounding box center [535, 72] width 35 height 35
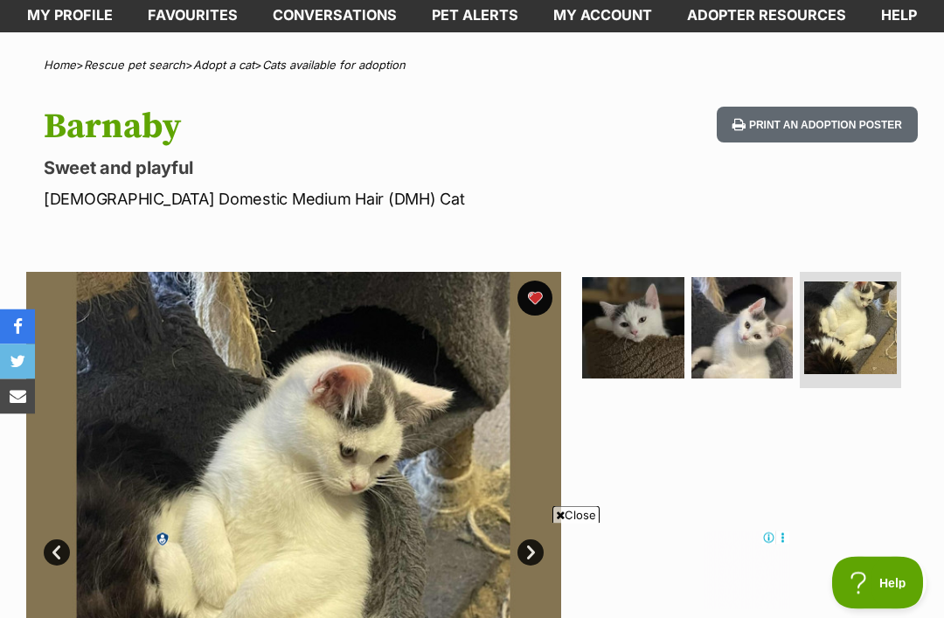
scroll to position [71, 0]
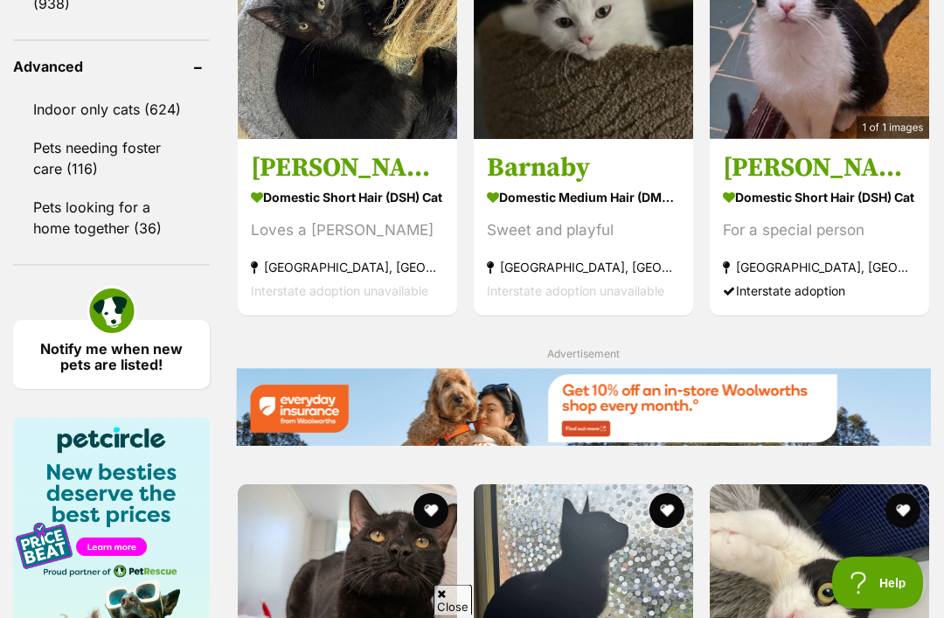
scroll to position [2832, 0]
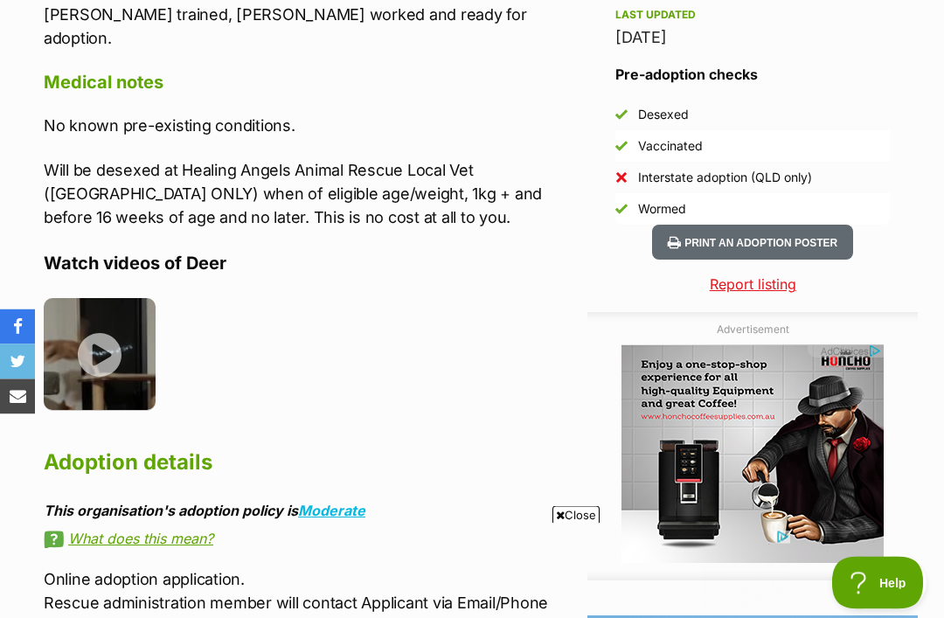
scroll to position [1518, 0]
click at [94, 335] on img at bounding box center [100, 354] width 112 height 112
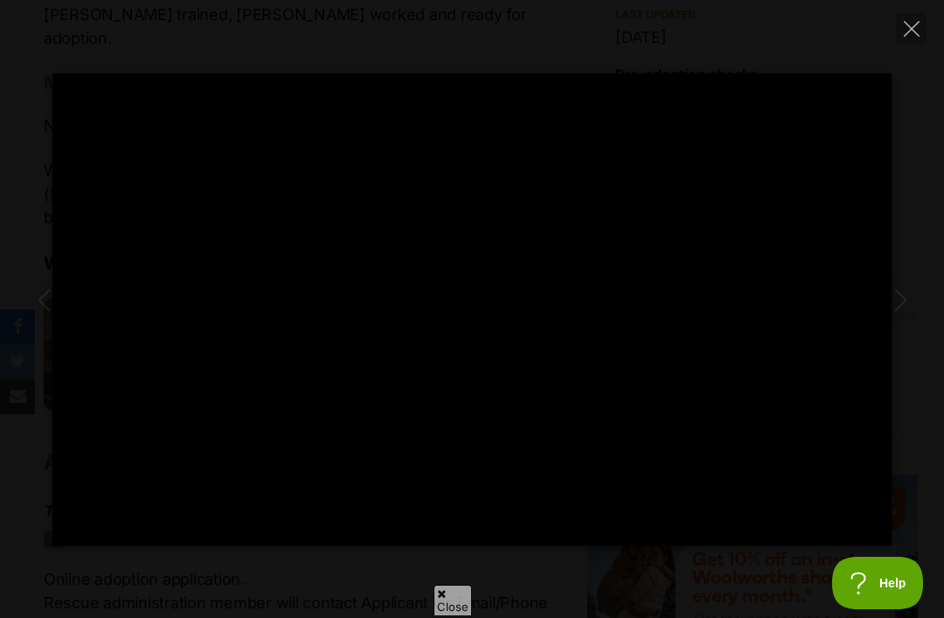
type input "42.65"
click at [896, 28] on button "Close" at bounding box center [911, 28] width 31 height 31
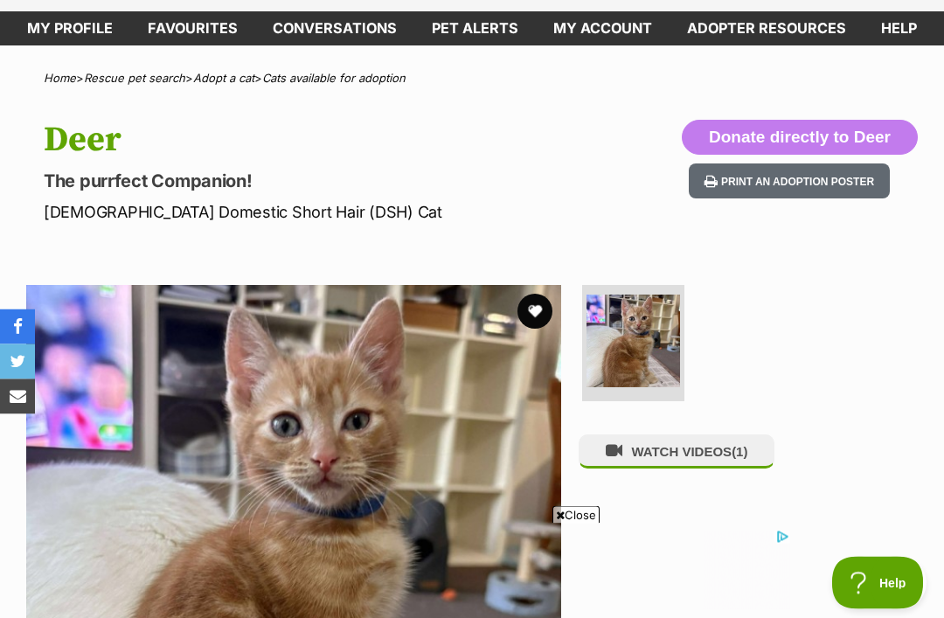
scroll to position [50, 0]
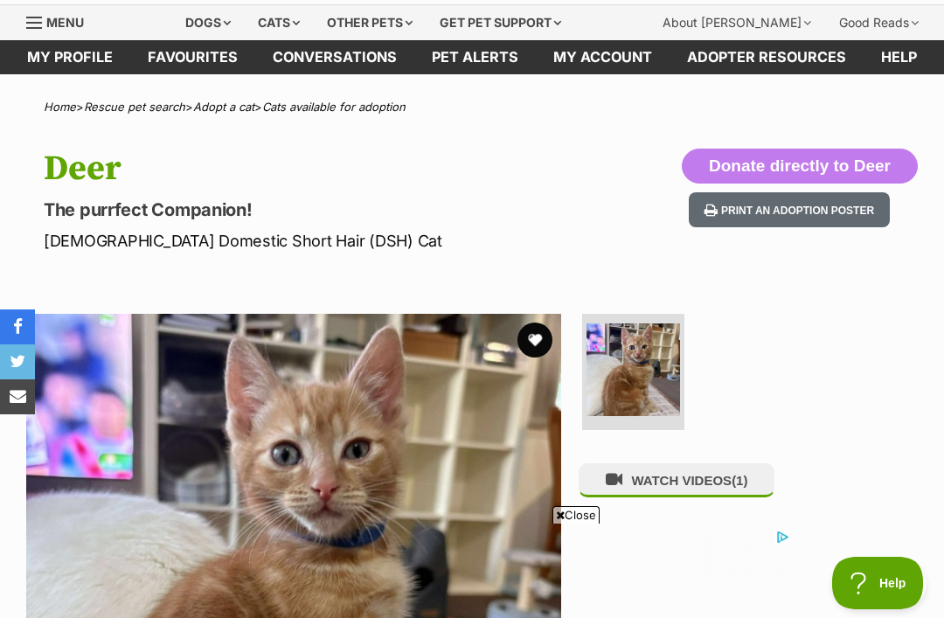
click at [527, 337] on button "favourite" at bounding box center [535, 340] width 35 height 35
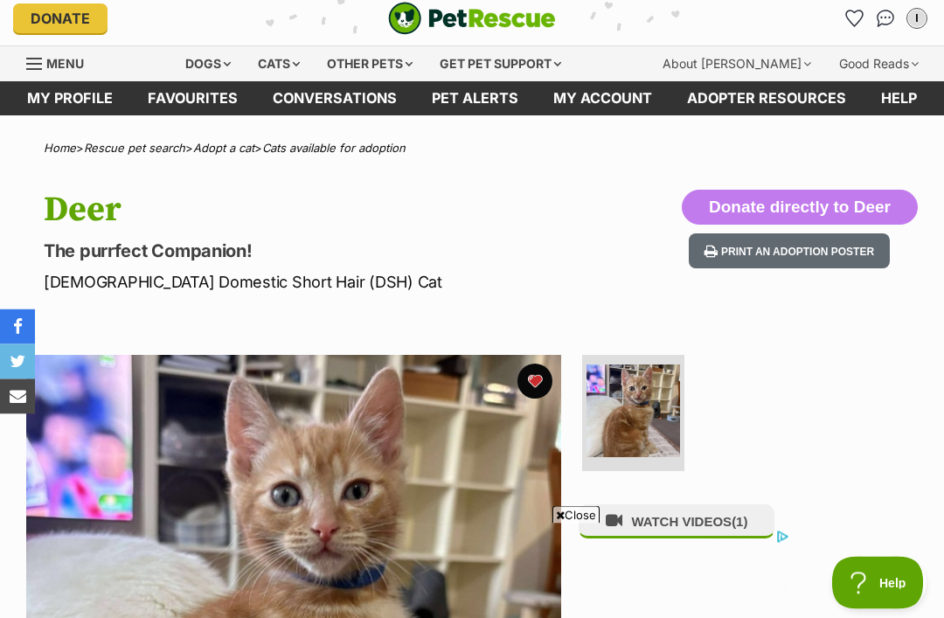
scroll to position [0, 0]
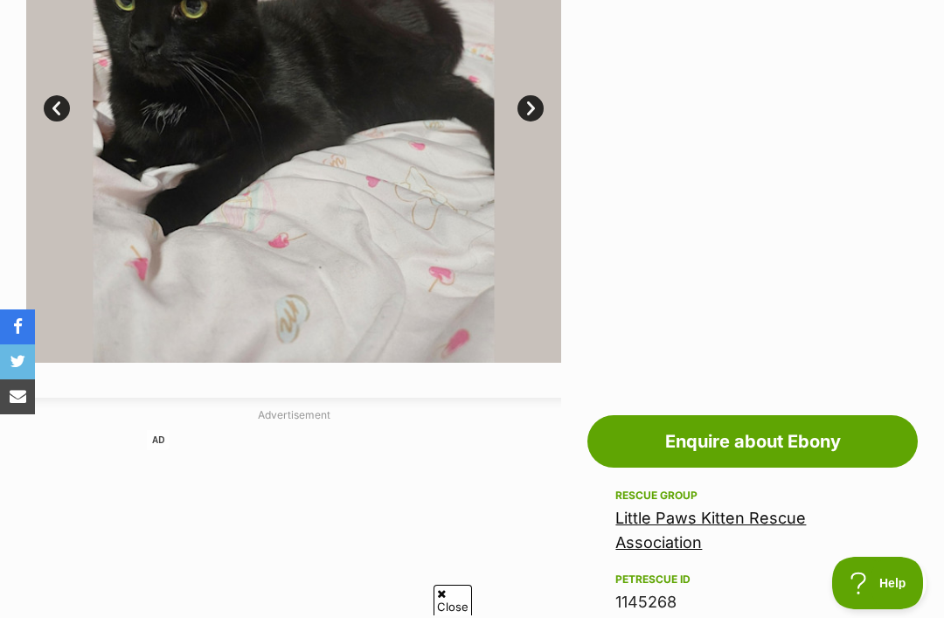
scroll to position [512, 0]
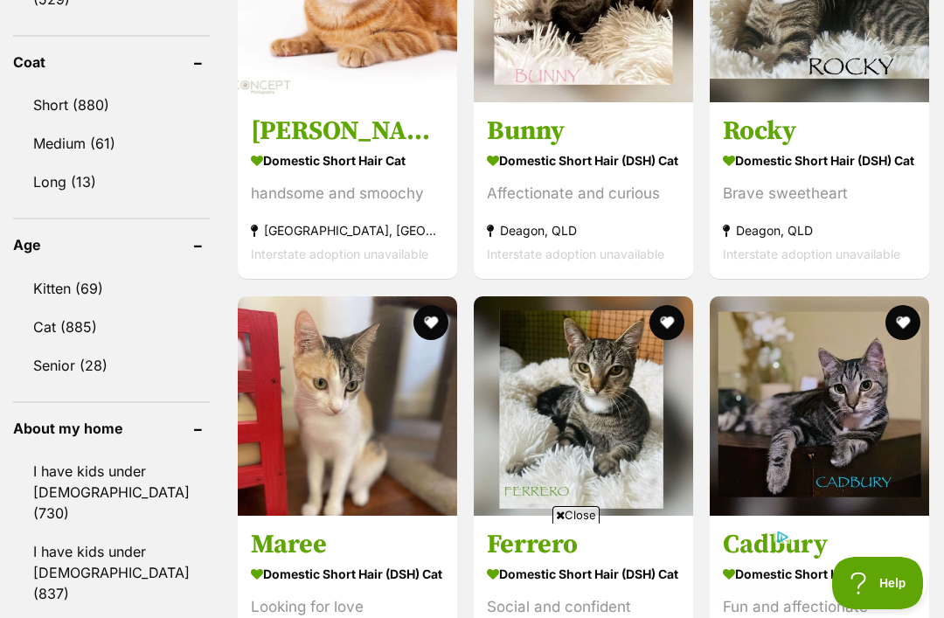
scroll to position [1921, 0]
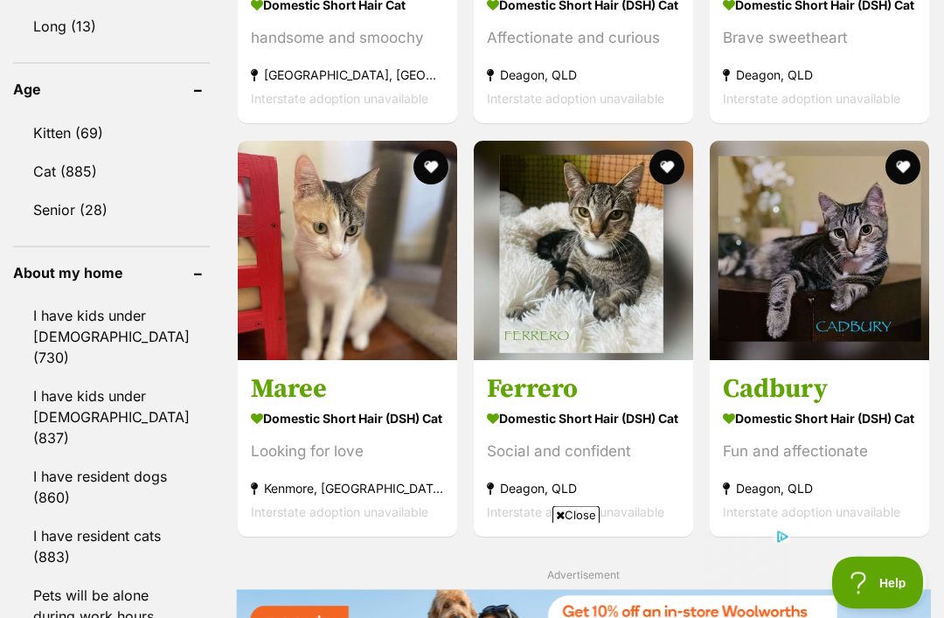
click at [258, 238] on img at bounding box center [347, 251] width 219 height 219
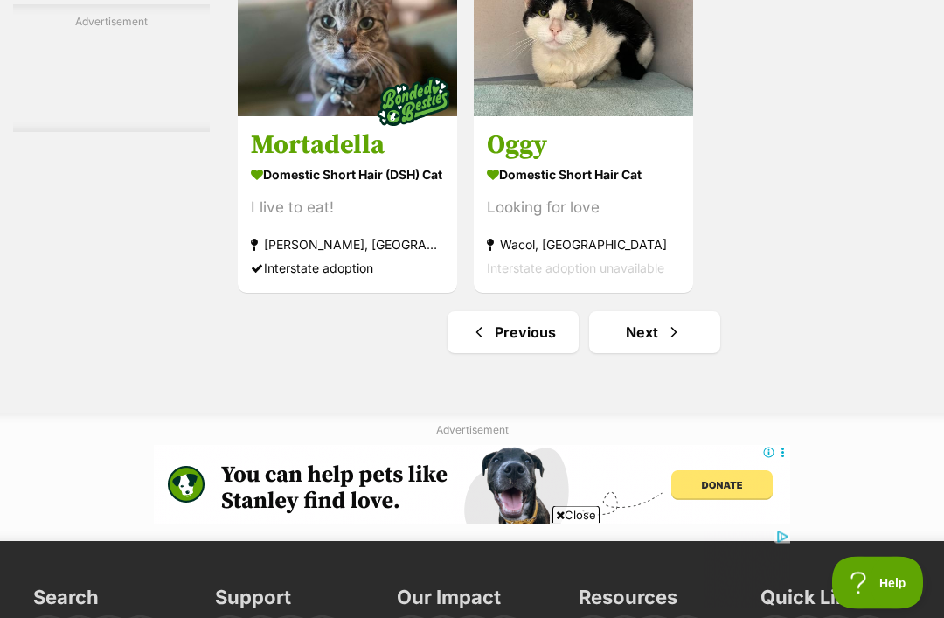
scroll to position [3723, 0]
click at [612, 353] on link "Next" at bounding box center [654, 332] width 131 height 42
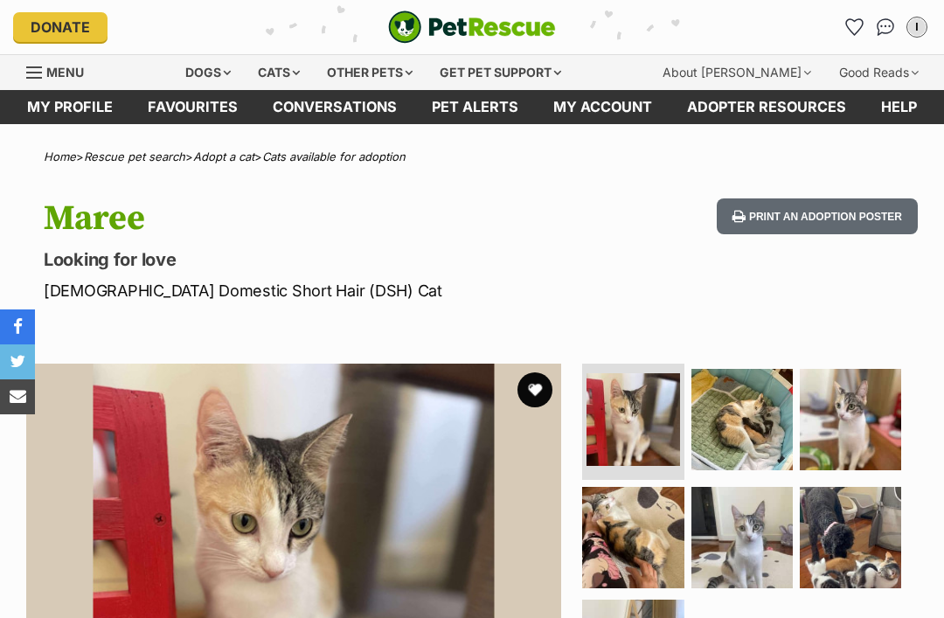
scroll to position [58, 0]
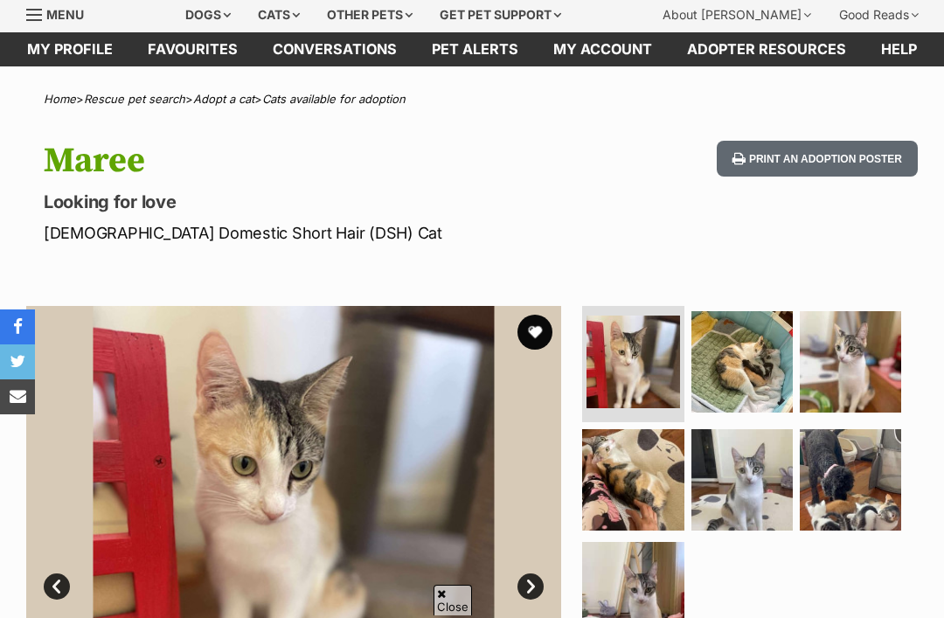
click at [767, 477] on img at bounding box center [742, 479] width 101 height 101
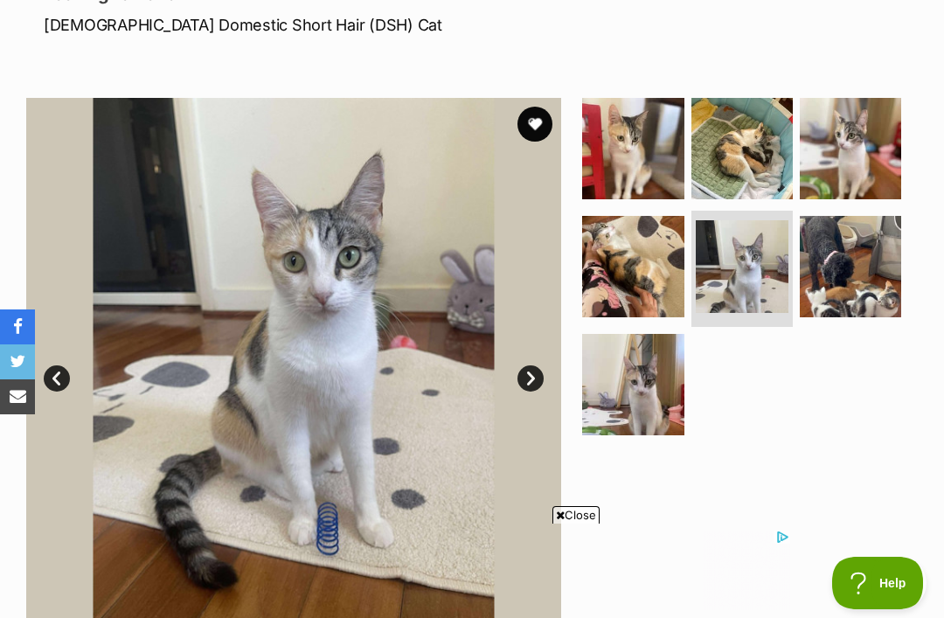
scroll to position [0, 0]
click at [523, 121] on button "favourite" at bounding box center [535, 124] width 35 height 35
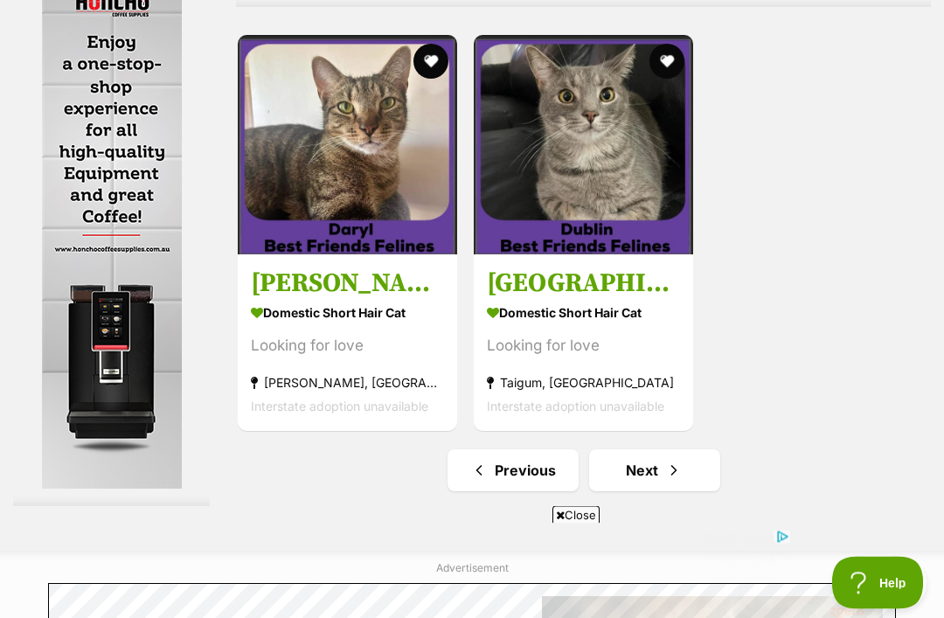
scroll to position [3832, 0]
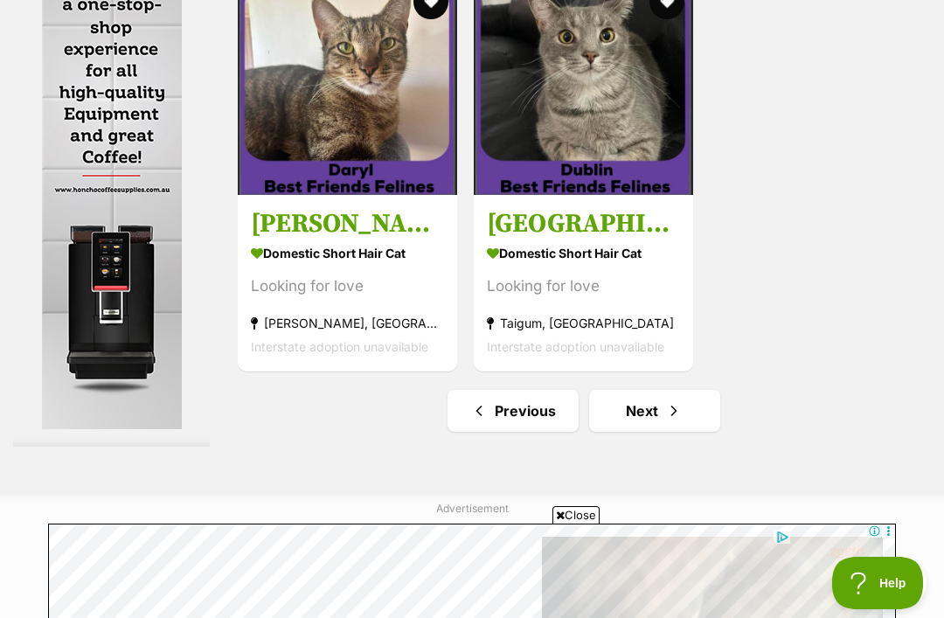
click at [598, 432] on link "Next" at bounding box center [654, 411] width 131 height 42
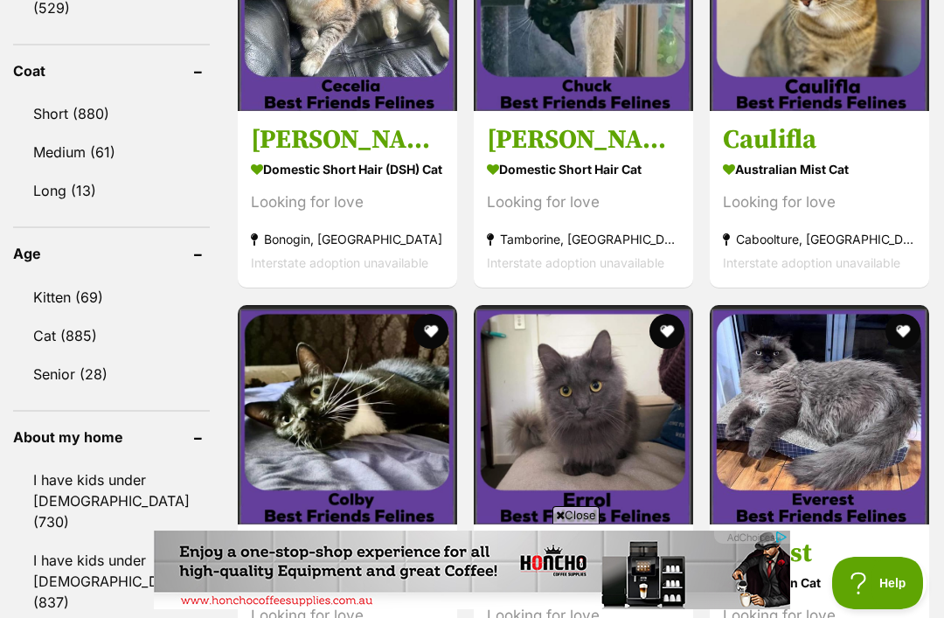
scroll to position [1751, 0]
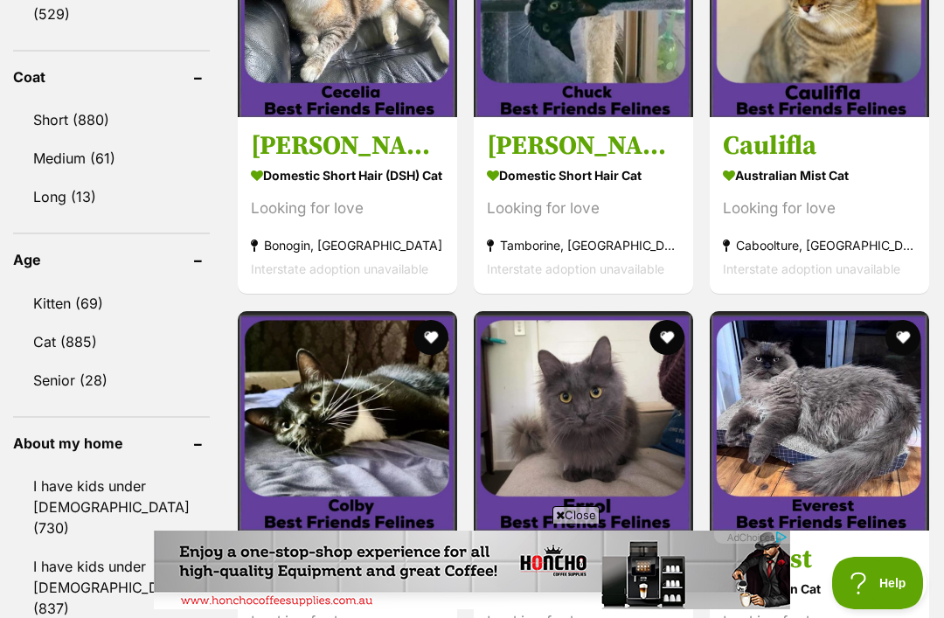
click at [47, 101] on link "Short (880)" at bounding box center [111, 119] width 197 height 37
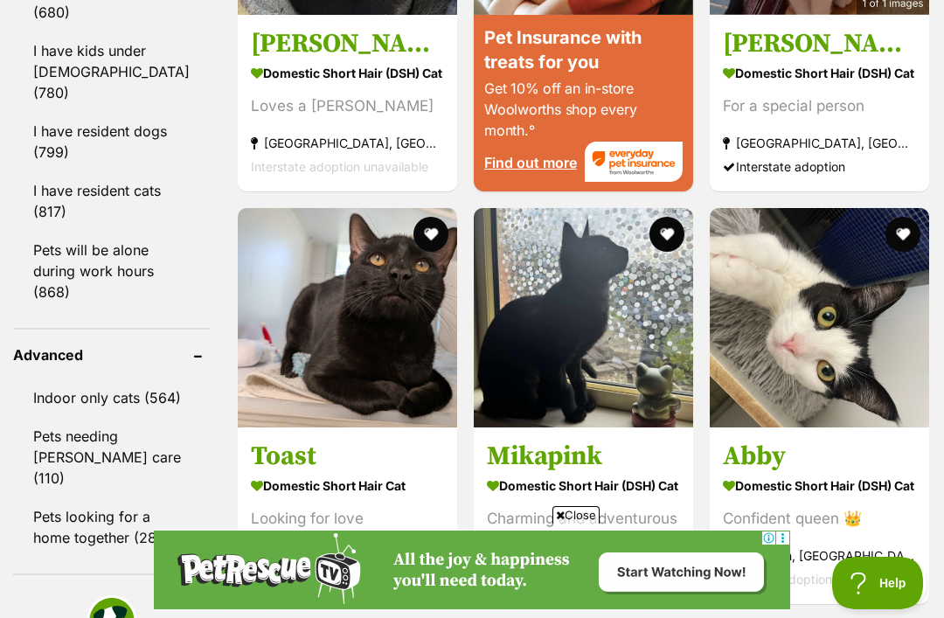
scroll to position [2277, 0]
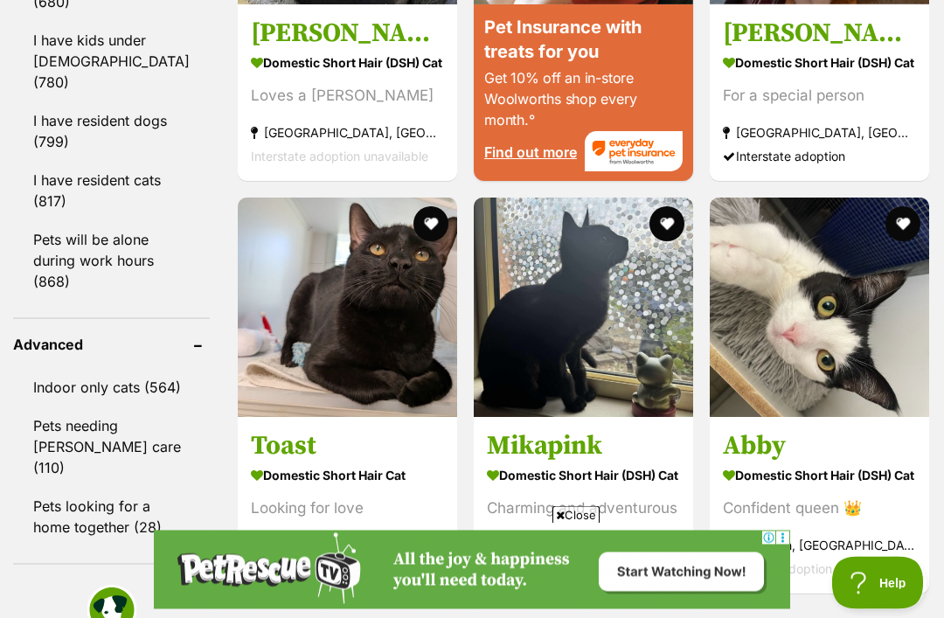
click at [58, 370] on link "Indoor only cats (564)" at bounding box center [111, 388] width 197 height 37
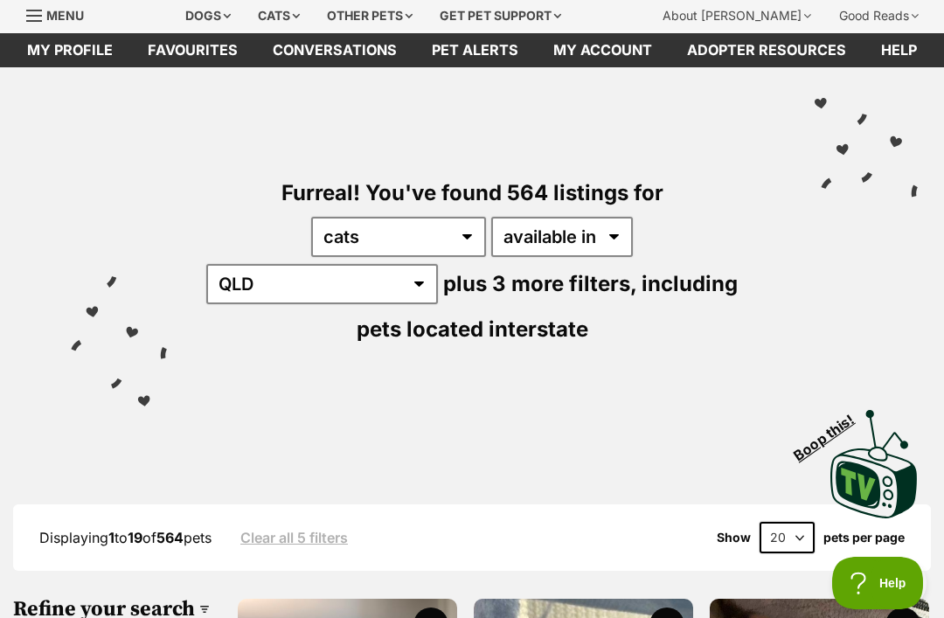
scroll to position [69, 0]
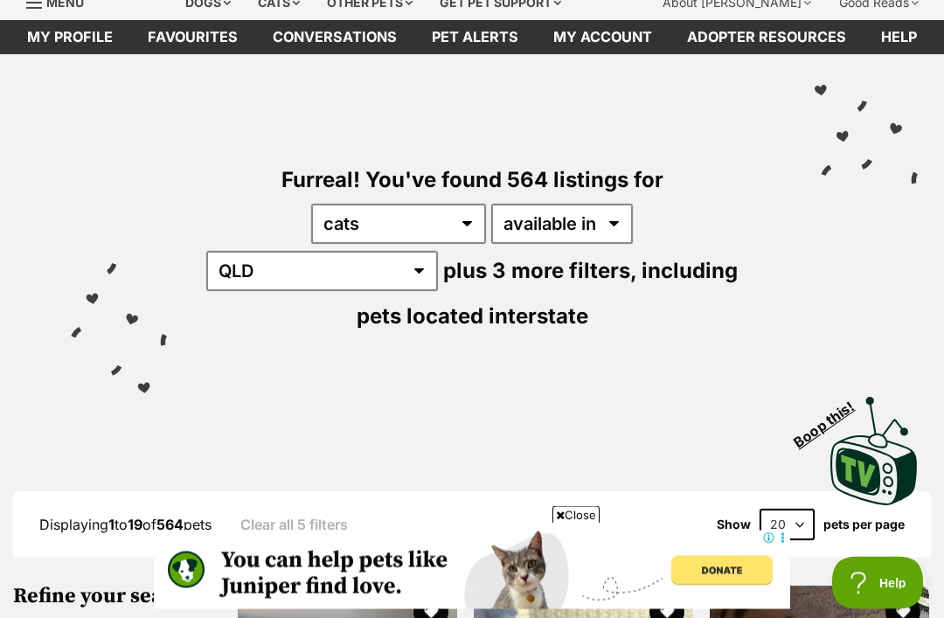
click at [787, 510] on select "20 40 60" at bounding box center [787, 525] width 55 height 31
select select "60"
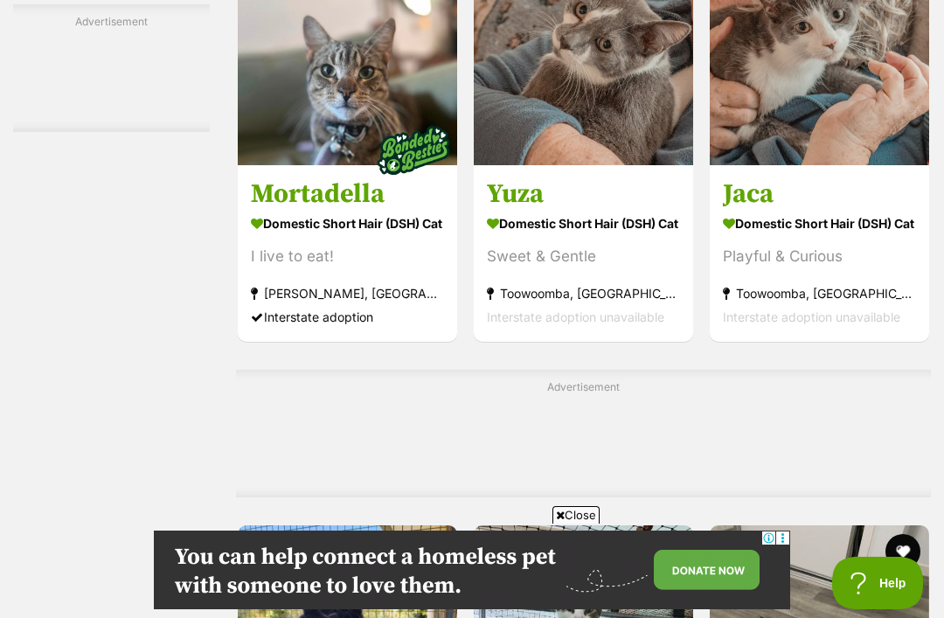
scroll to position [5493, 0]
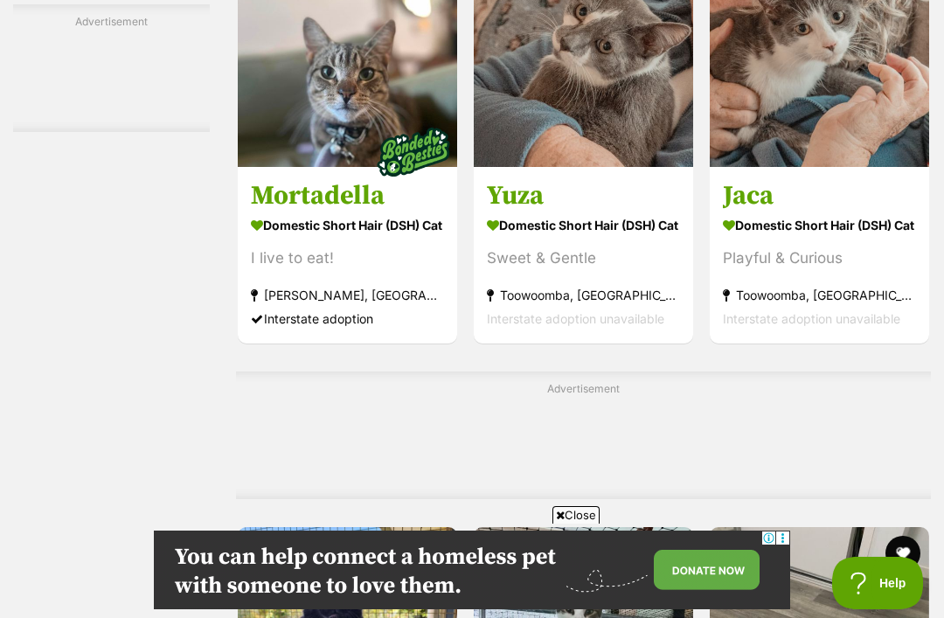
click at [480, 153] on img at bounding box center [583, 57] width 219 height 219
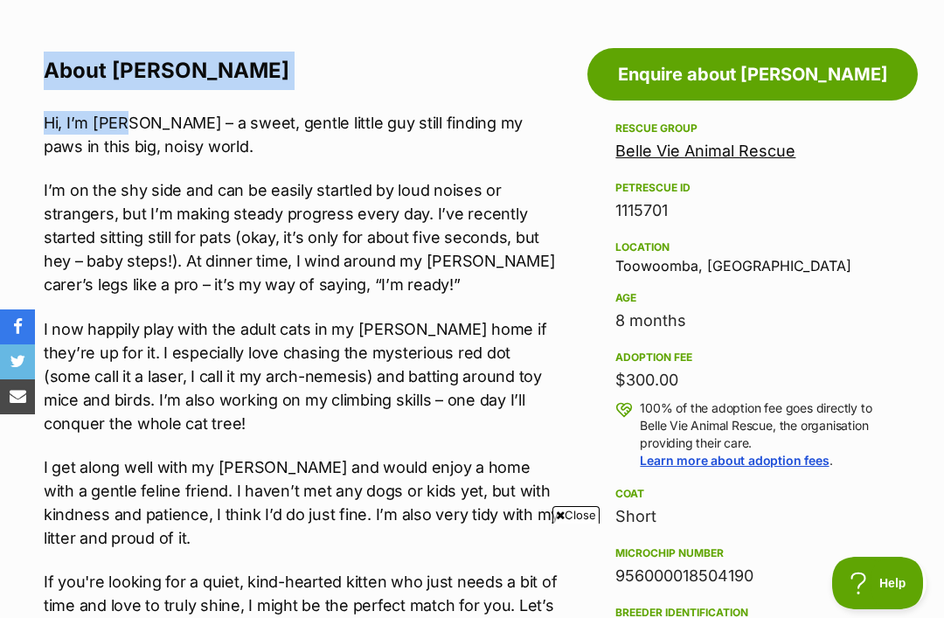
click at [217, 134] on p "Hi, I’m Yuza – a sweet, gentle little guy still finding my paws in this big, no…" at bounding box center [303, 134] width 518 height 47
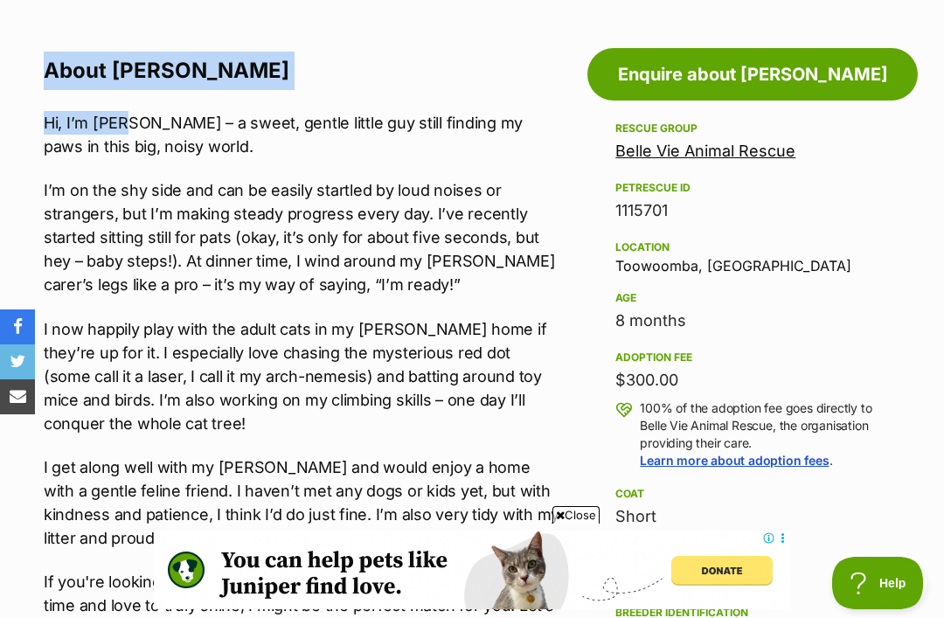
click at [169, 137] on p "Hi, I’m Yuza – a sweet, gentle little guy still finding my paws in this big, no…" at bounding box center [303, 134] width 518 height 47
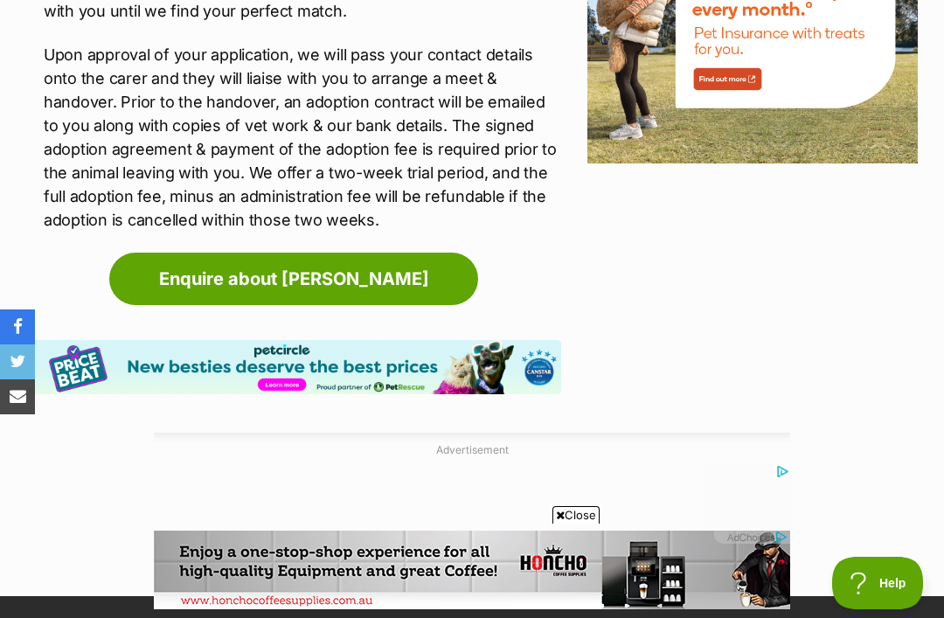
scroll to position [2298, 0]
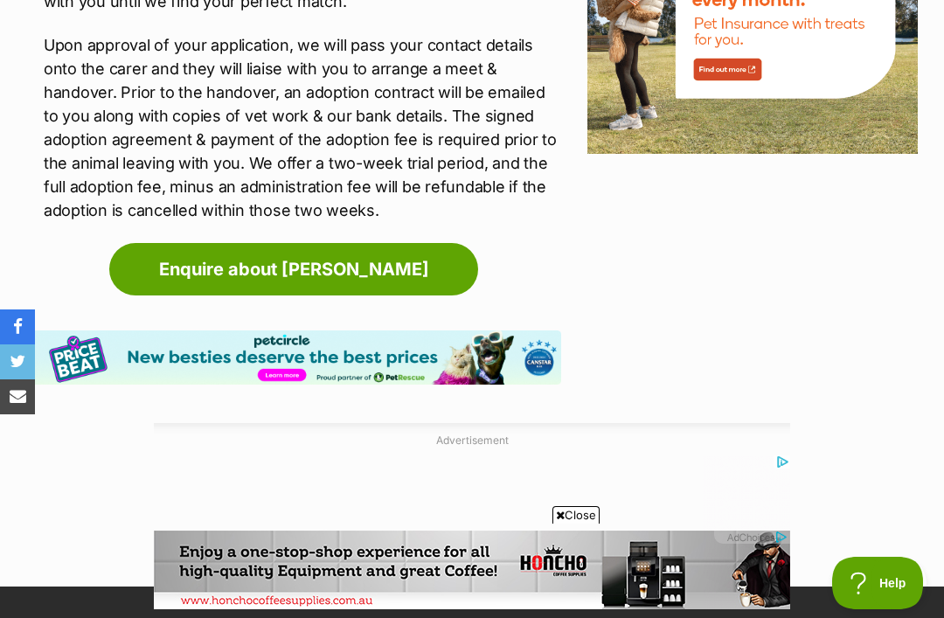
click at [157, 295] on link "Enquire about Yuza" at bounding box center [293, 269] width 369 height 52
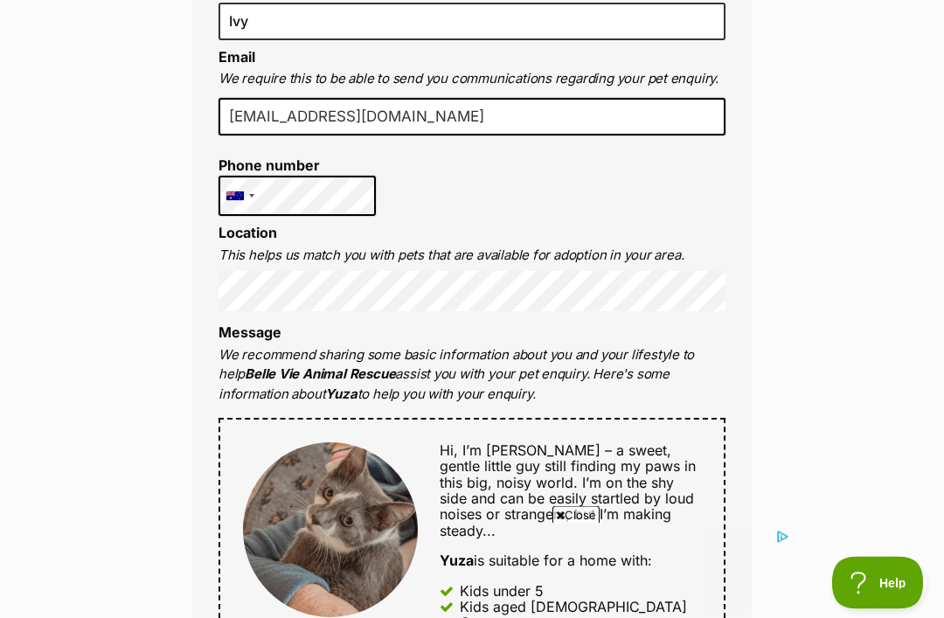
scroll to position [465, 0]
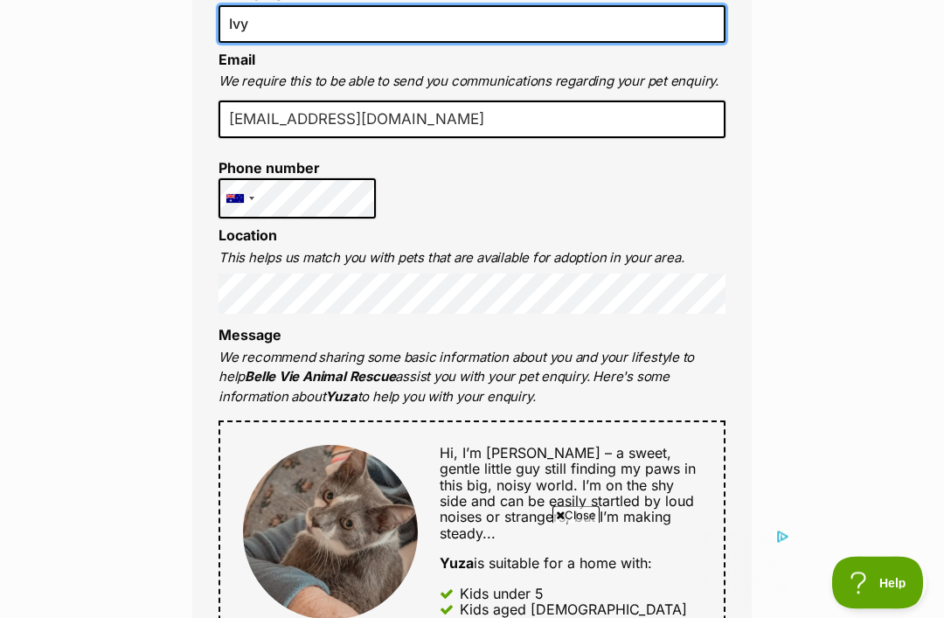
click at [267, 24] on input "Ivy" at bounding box center [472, 24] width 507 height 37
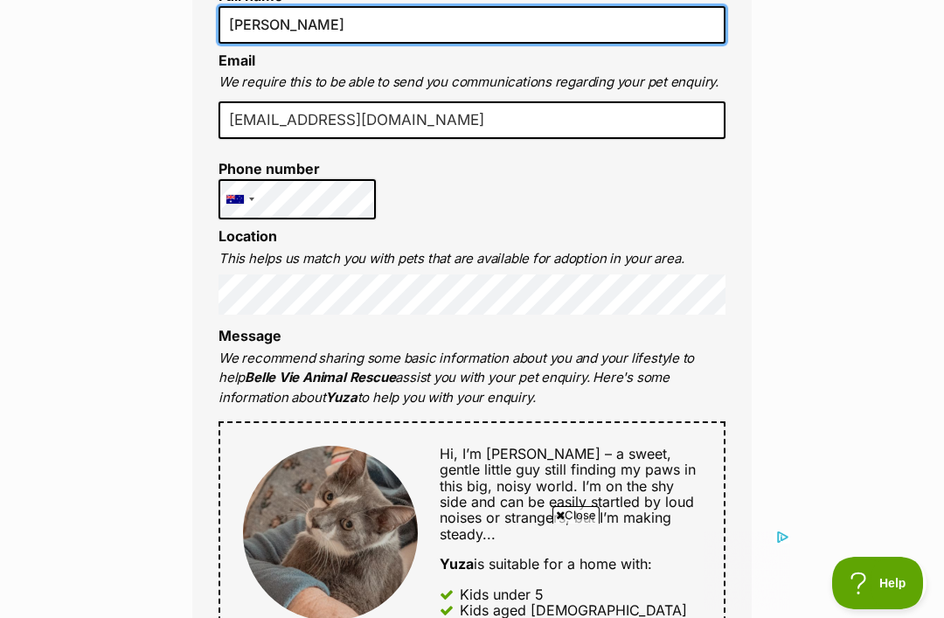
type input "Ivy clunes"
type input "Ivy Clunes"
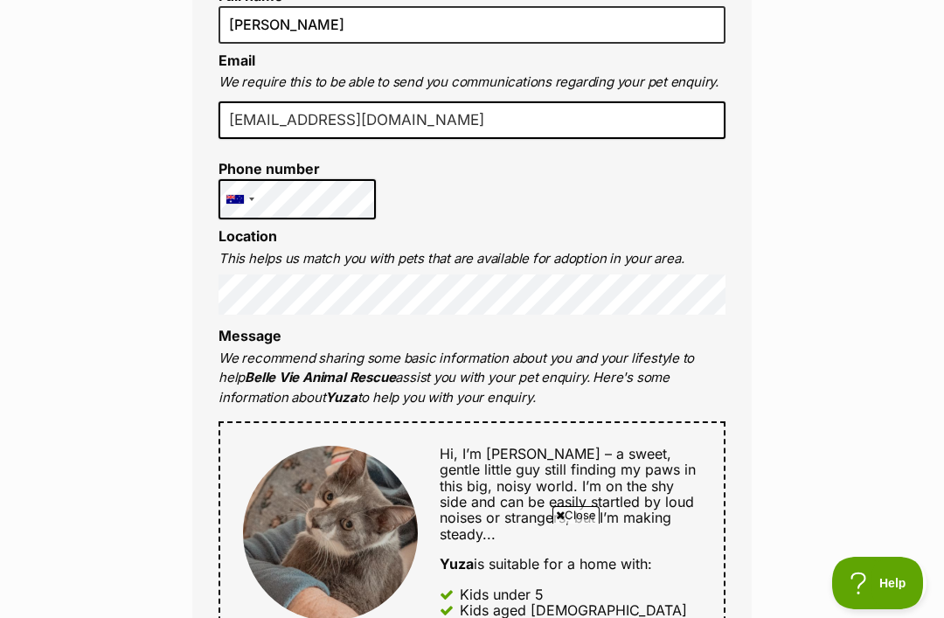
scroll to position [0, 0]
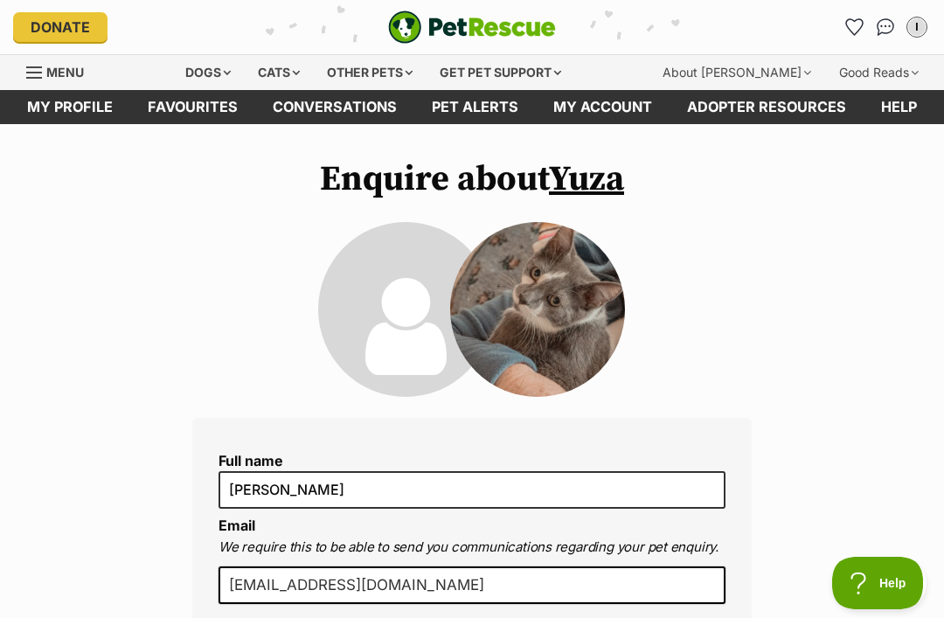
click at [921, 31] on div "I" at bounding box center [916, 26] width 17 height 17
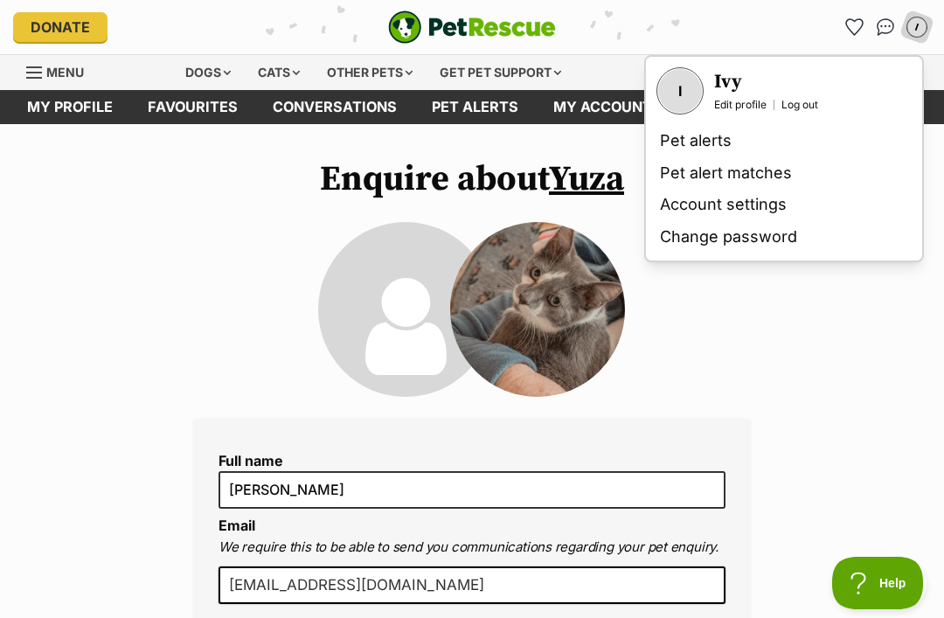
click at [747, 109] on link "Edit profile" at bounding box center [740, 105] width 52 height 14
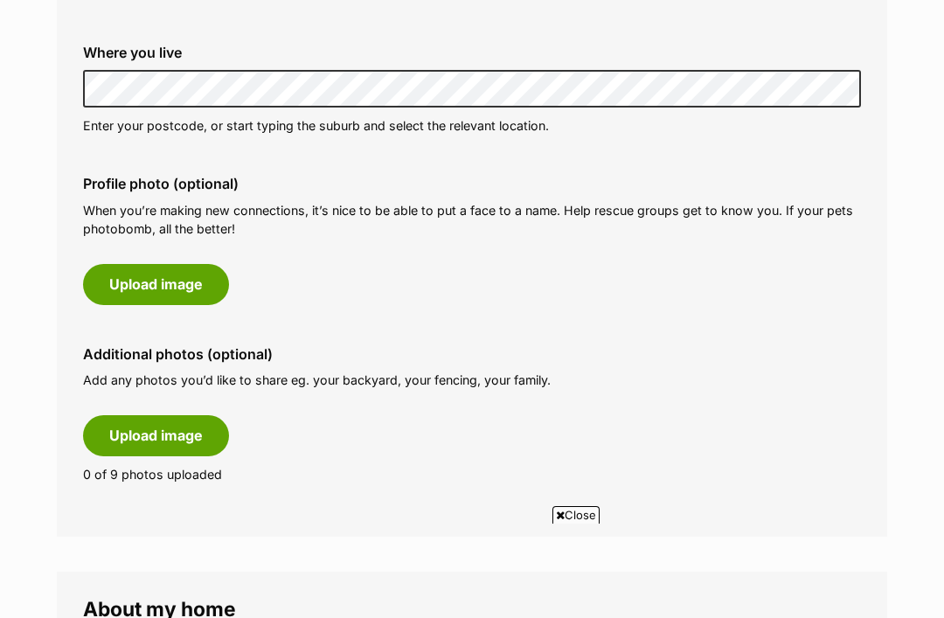
click at [119, 281] on button "Upload image" at bounding box center [156, 284] width 146 height 40
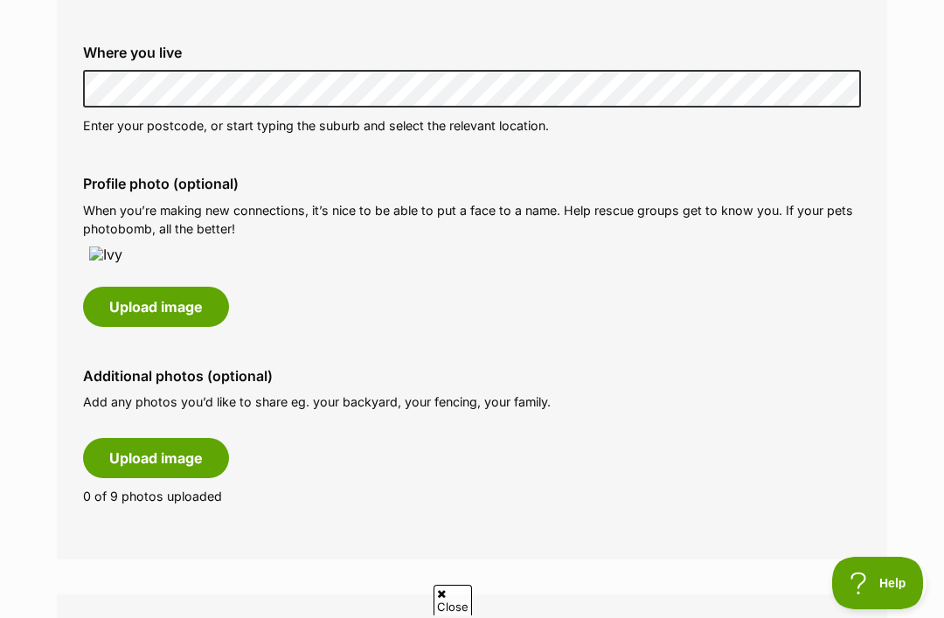
scroll to position [773, 0]
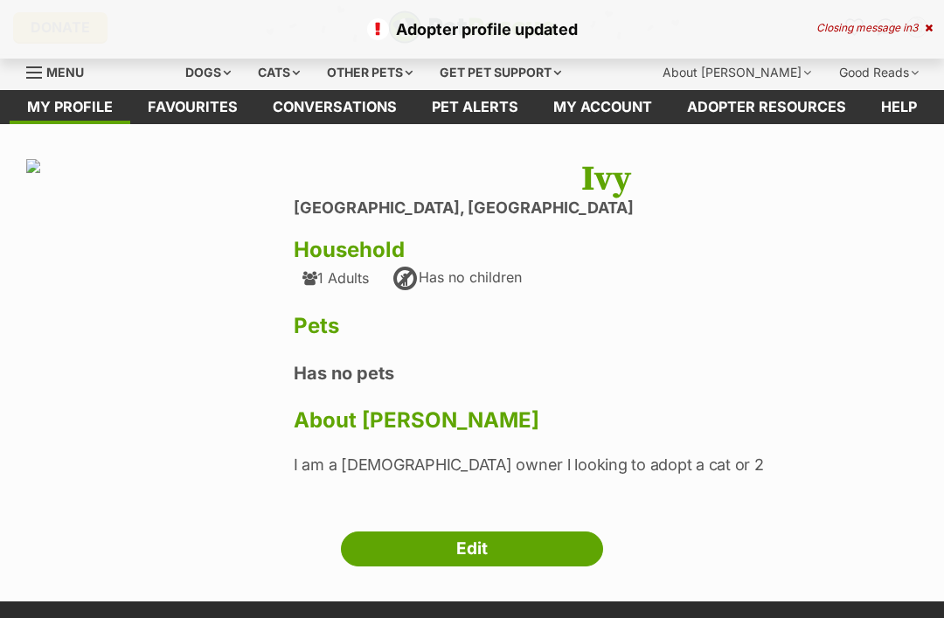
click at [40, 173] on img at bounding box center [33, 166] width 14 height 14
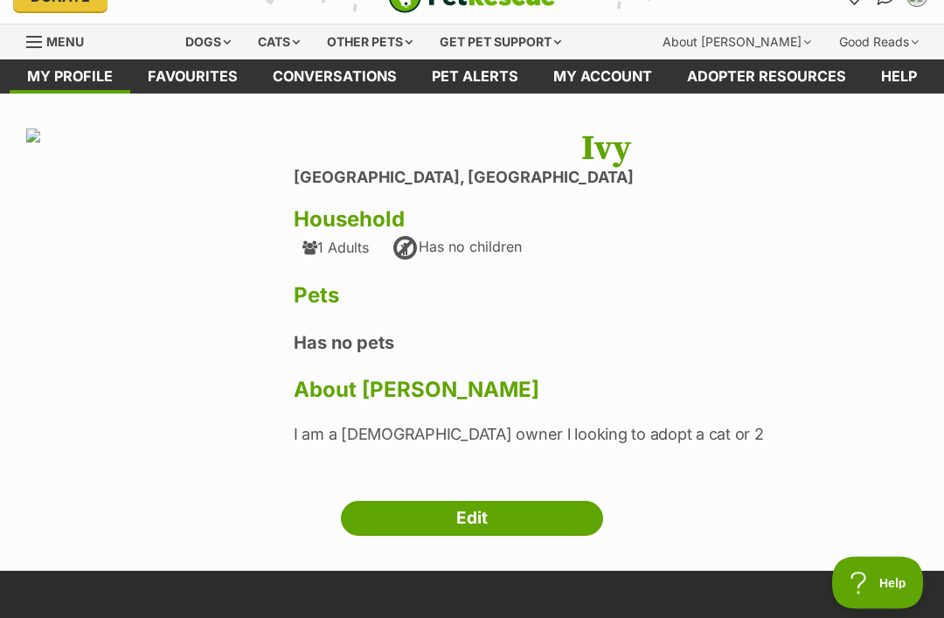
click at [344, 328] on div "[PERSON_NAME][GEOGRAPHIC_DATA], [GEOGRAPHIC_DATA] Household 1 Adults Has no chi…" at bounding box center [606, 298] width 624 height 338
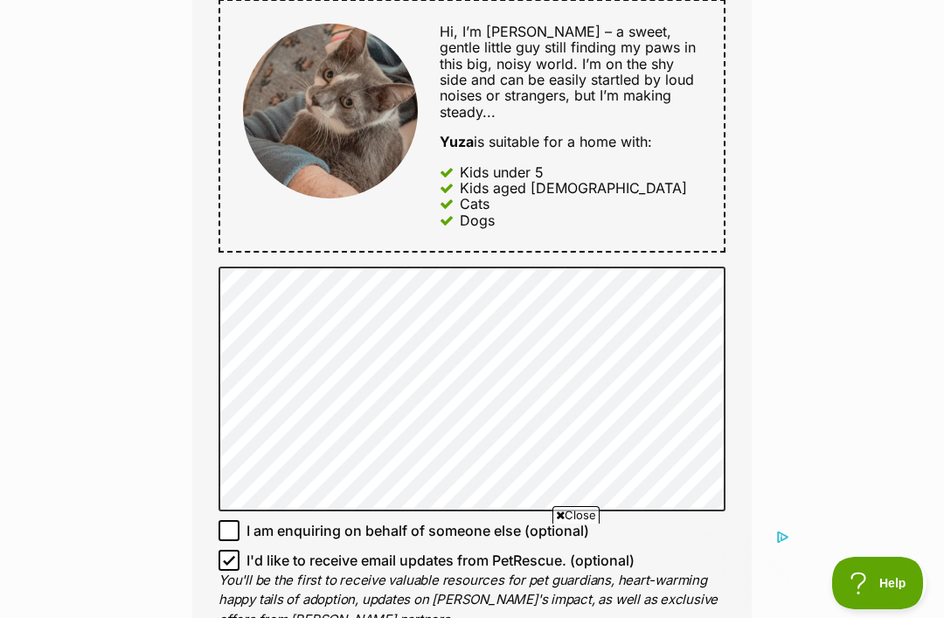
click at [878, 220] on div "Enquire about Yuza Full name Ivy Email We require this to be able to send you c…" at bounding box center [472, 302] width 944 height 2061
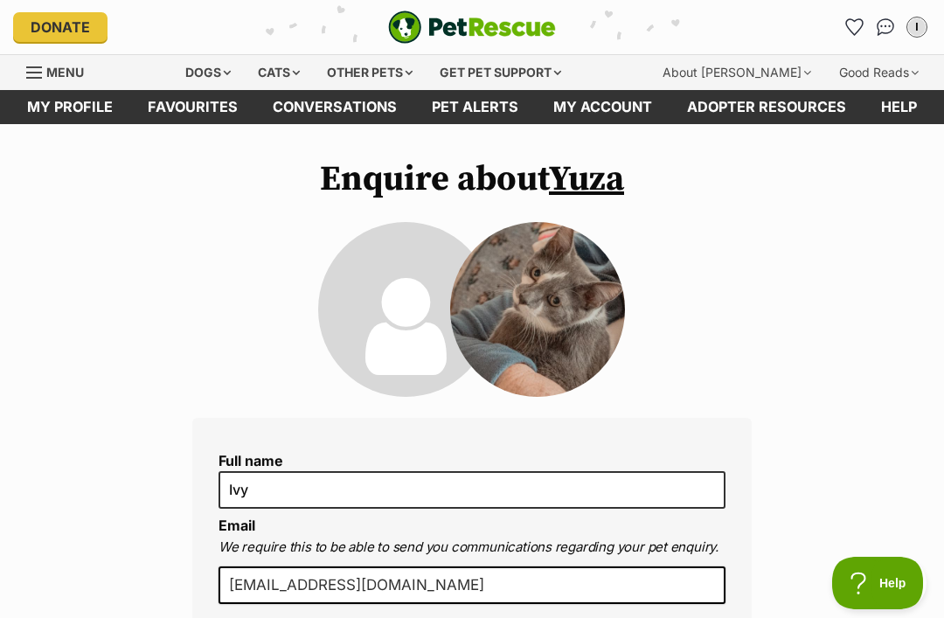
click at [913, 31] on div "I" at bounding box center [916, 26] width 17 height 17
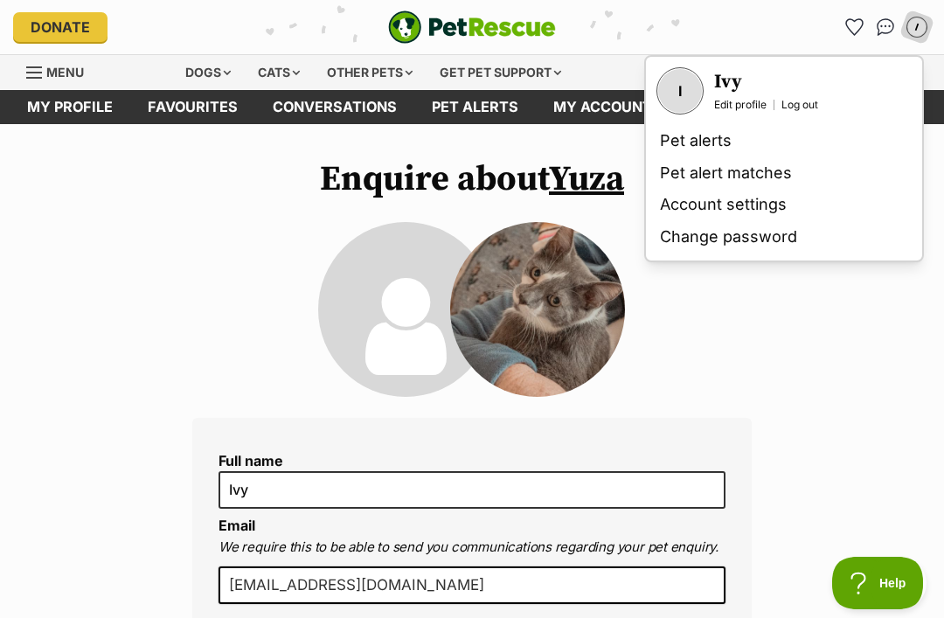
click at [739, 101] on link "Edit profile" at bounding box center [740, 105] width 52 height 14
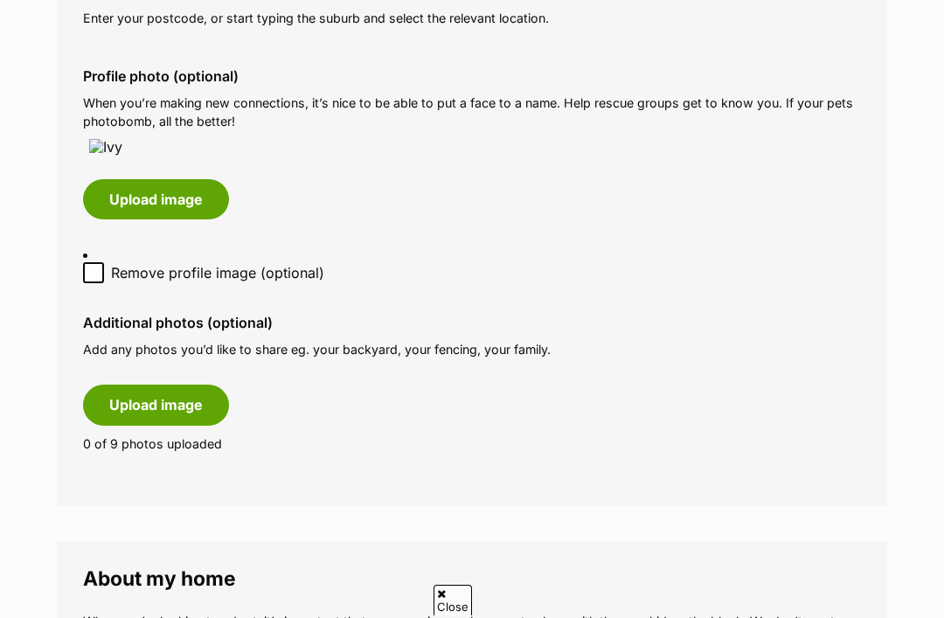
click at [87, 283] on input "Remove profile image (optional)" at bounding box center [93, 272] width 21 height 21
checkbox input "true"
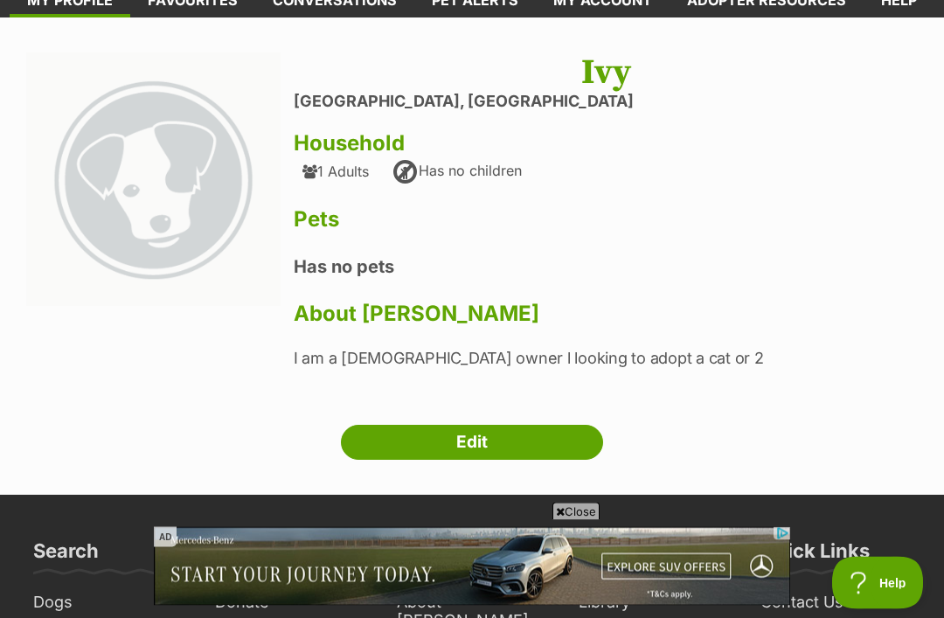
scroll to position [107, 0]
click at [565, 441] on link "Edit" at bounding box center [472, 442] width 262 height 35
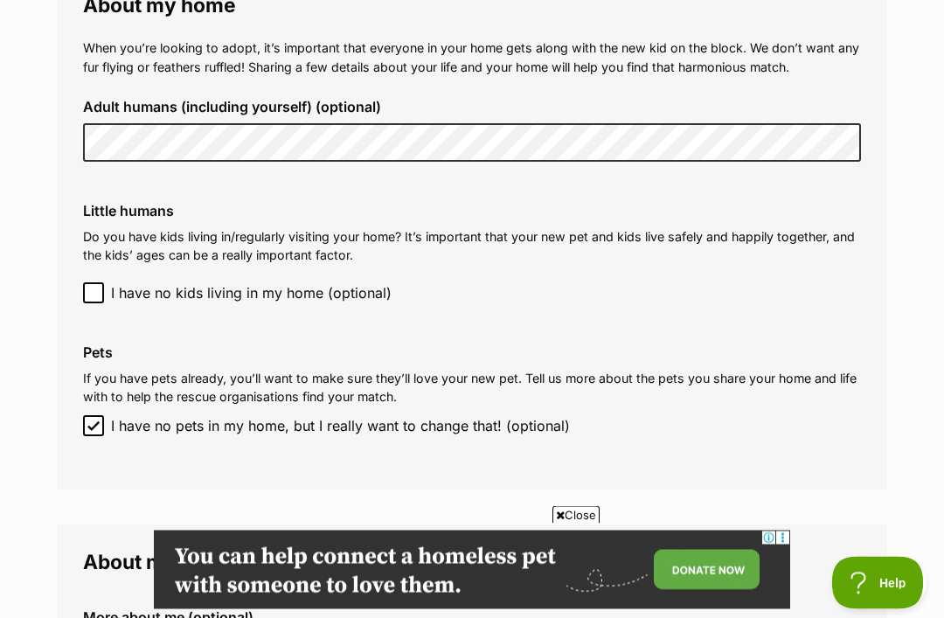
scroll to position [1326, 0]
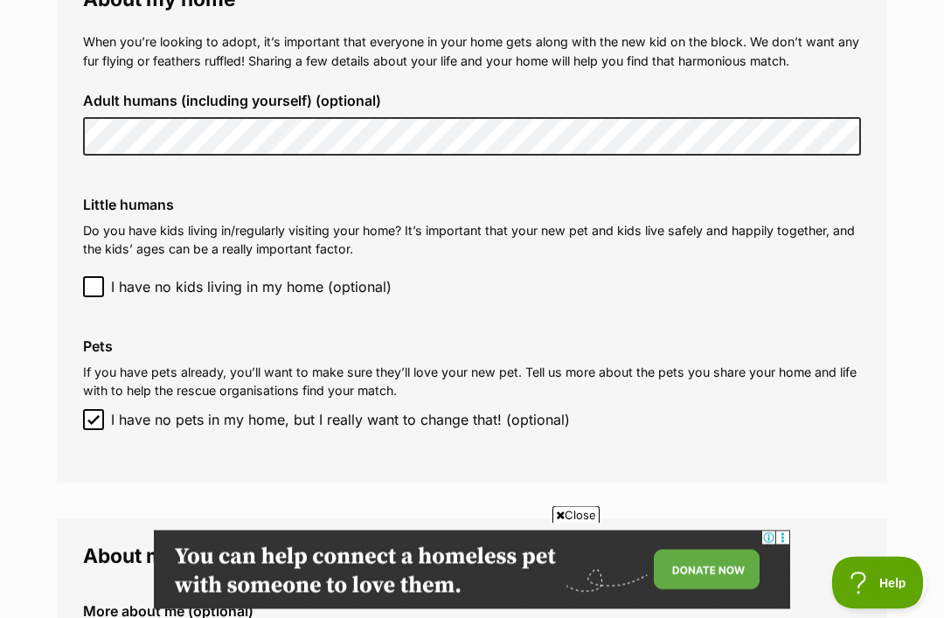
click at [101, 416] on input "I have no pets in my home, but I really want to change that! (optional)" at bounding box center [93, 420] width 21 height 21
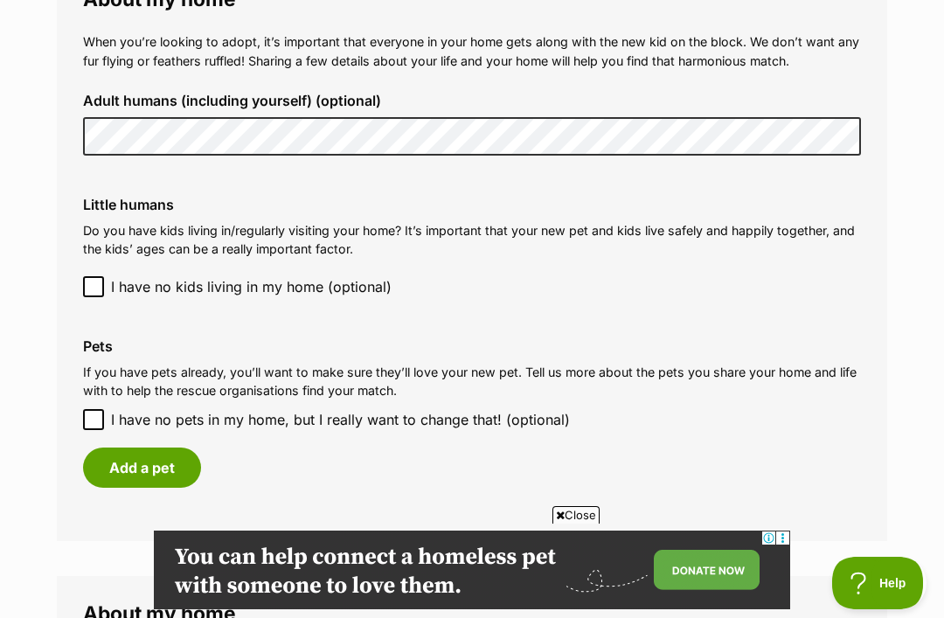
click at [92, 409] on input "I have no pets in my home, but I really want to change that! (optional)" at bounding box center [93, 419] width 21 height 21
checkbox input "true"
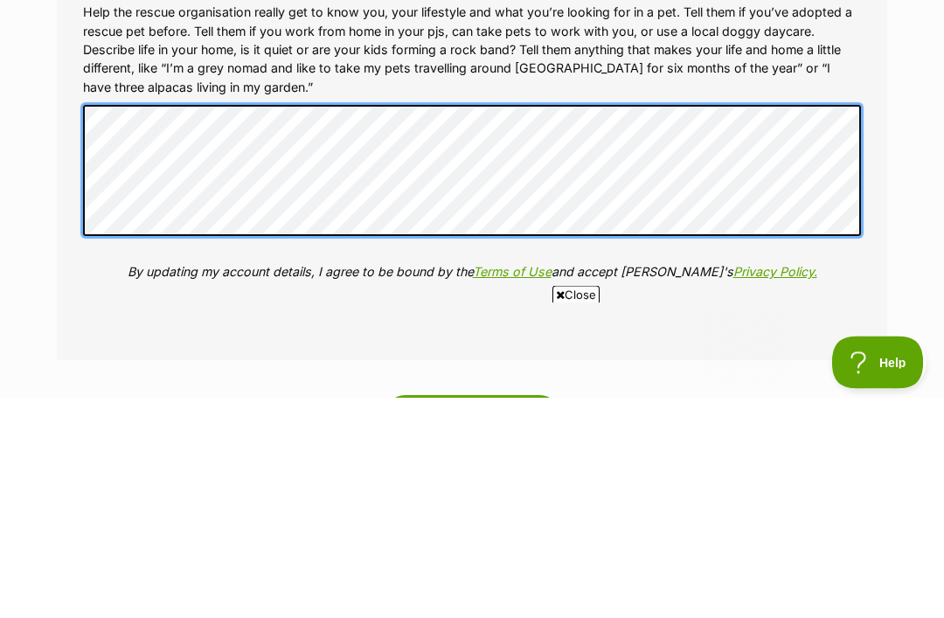
scroll to position [0, 0]
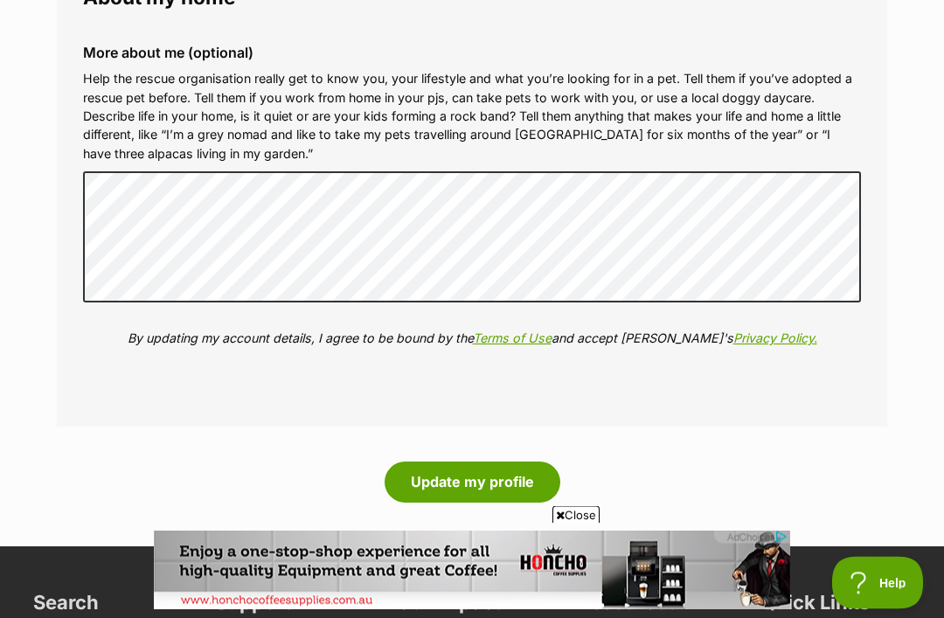
click at [427, 469] on button "Update my profile" at bounding box center [473, 482] width 176 height 40
